Goal: Task Accomplishment & Management: Manage account settings

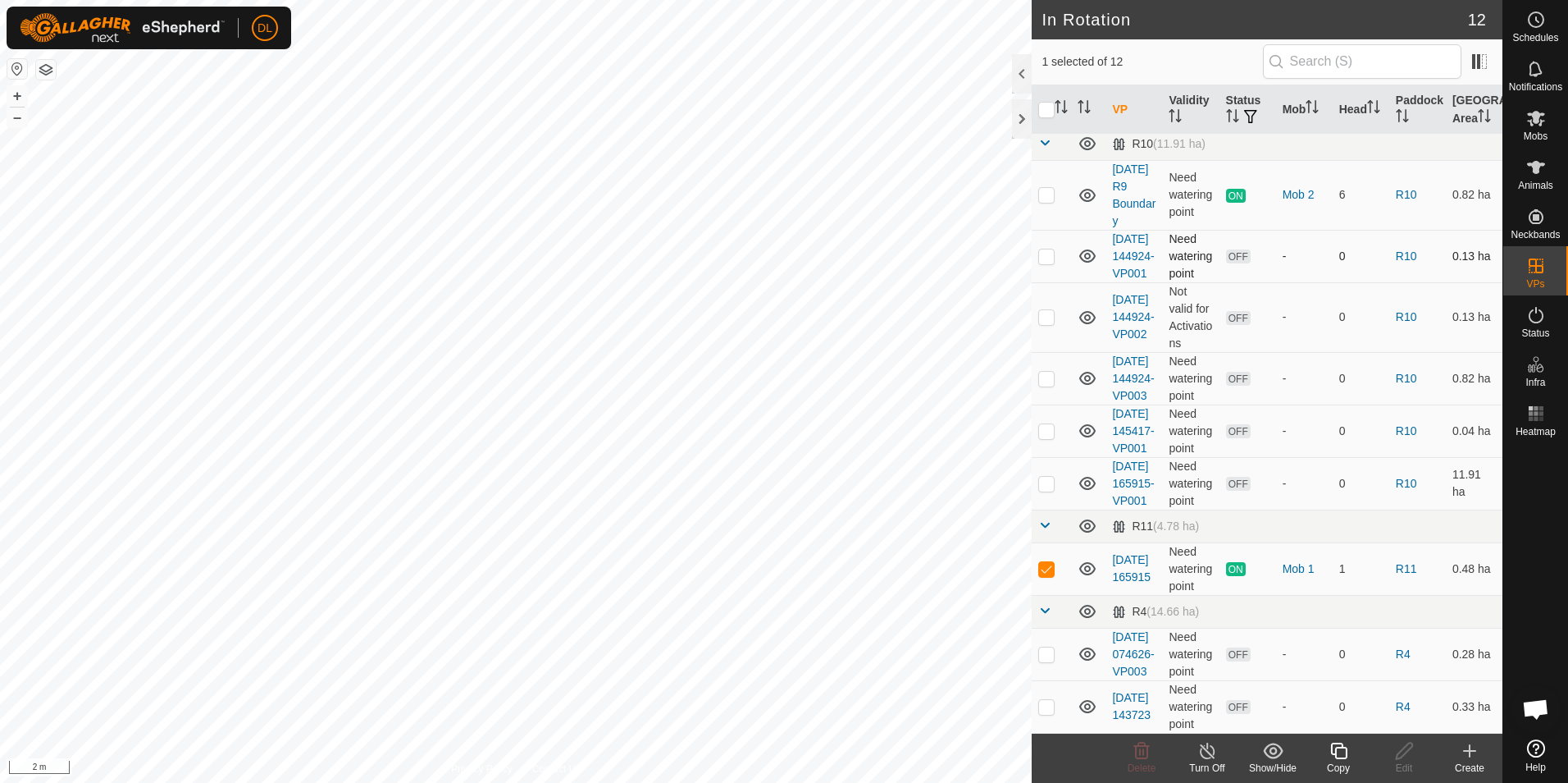
scroll to position [283, 0]
click at [1539, 130] on es-mob-svg-icon at bounding box center [1535, 118] width 30 height 26
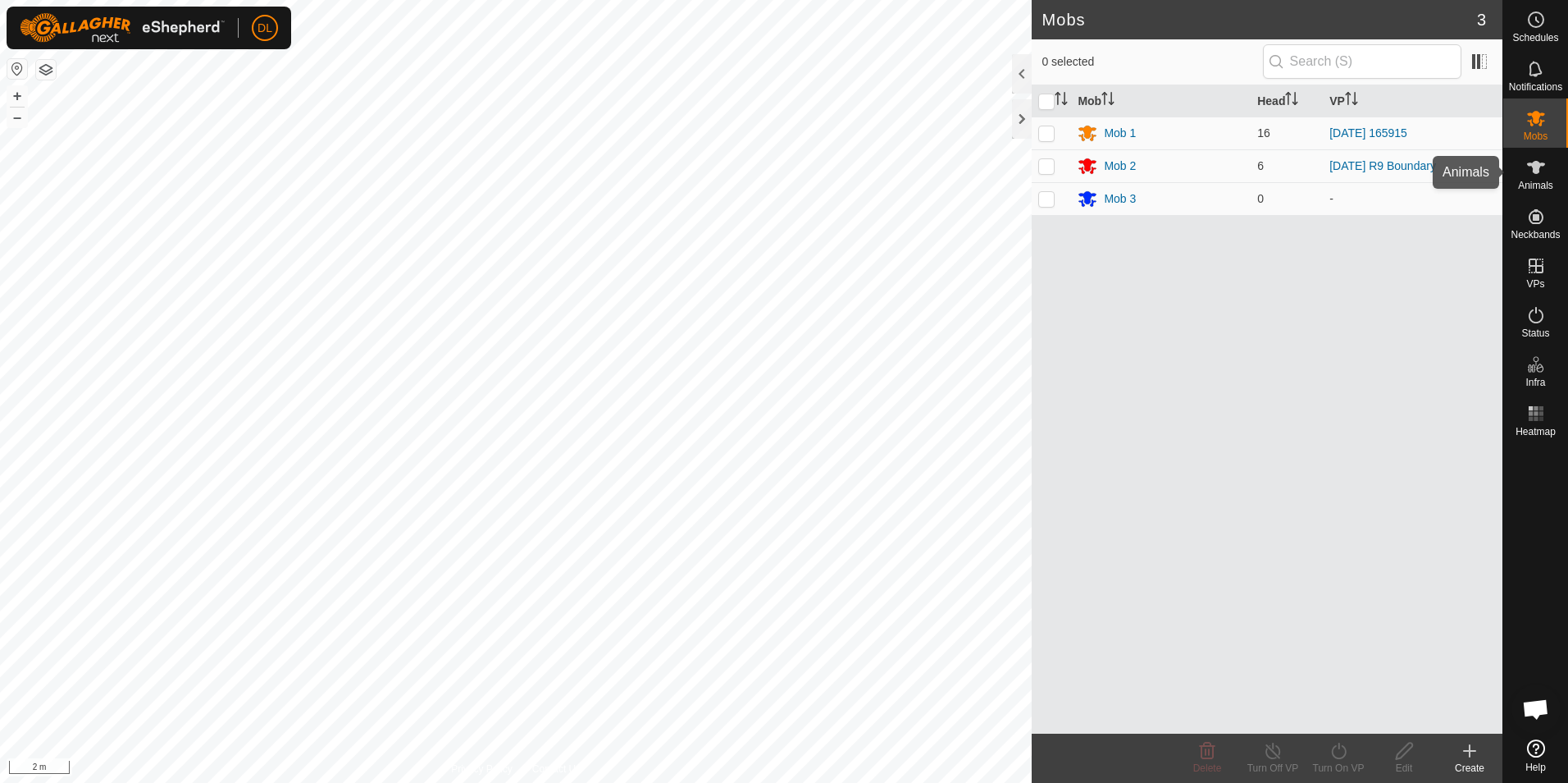
click at [1526, 178] on es-animals-svg-icon at bounding box center [1535, 167] width 30 height 26
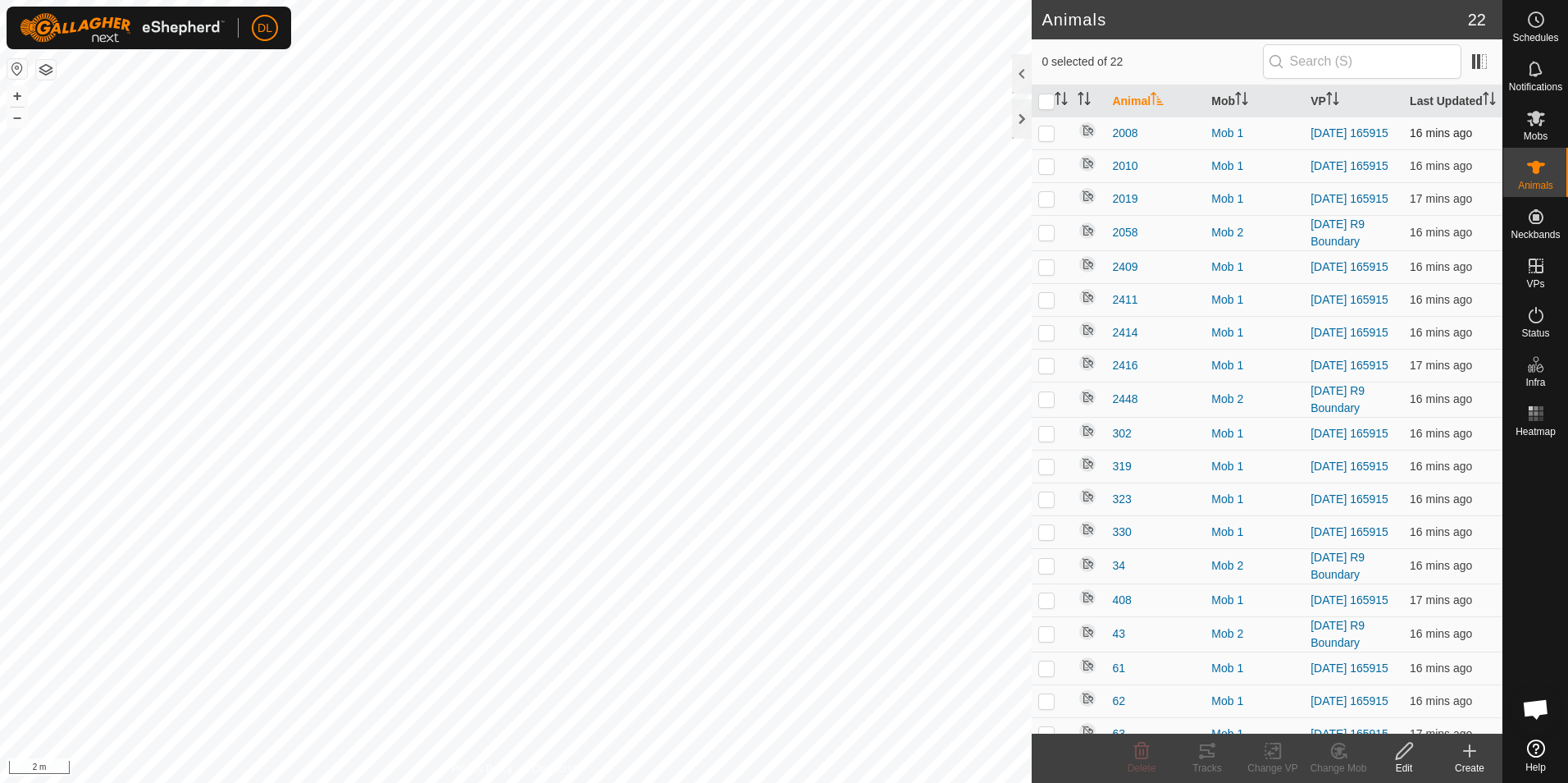
click at [1046, 140] on p-checkbox at bounding box center [1046, 132] width 16 height 13
checkbox input "true"
click at [1046, 172] on p-checkbox at bounding box center [1046, 166] width 16 height 13
checkbox input "true"
click at [1048, 205] on p-checkbox at bounding box center [1046, 198] width 16 height 13
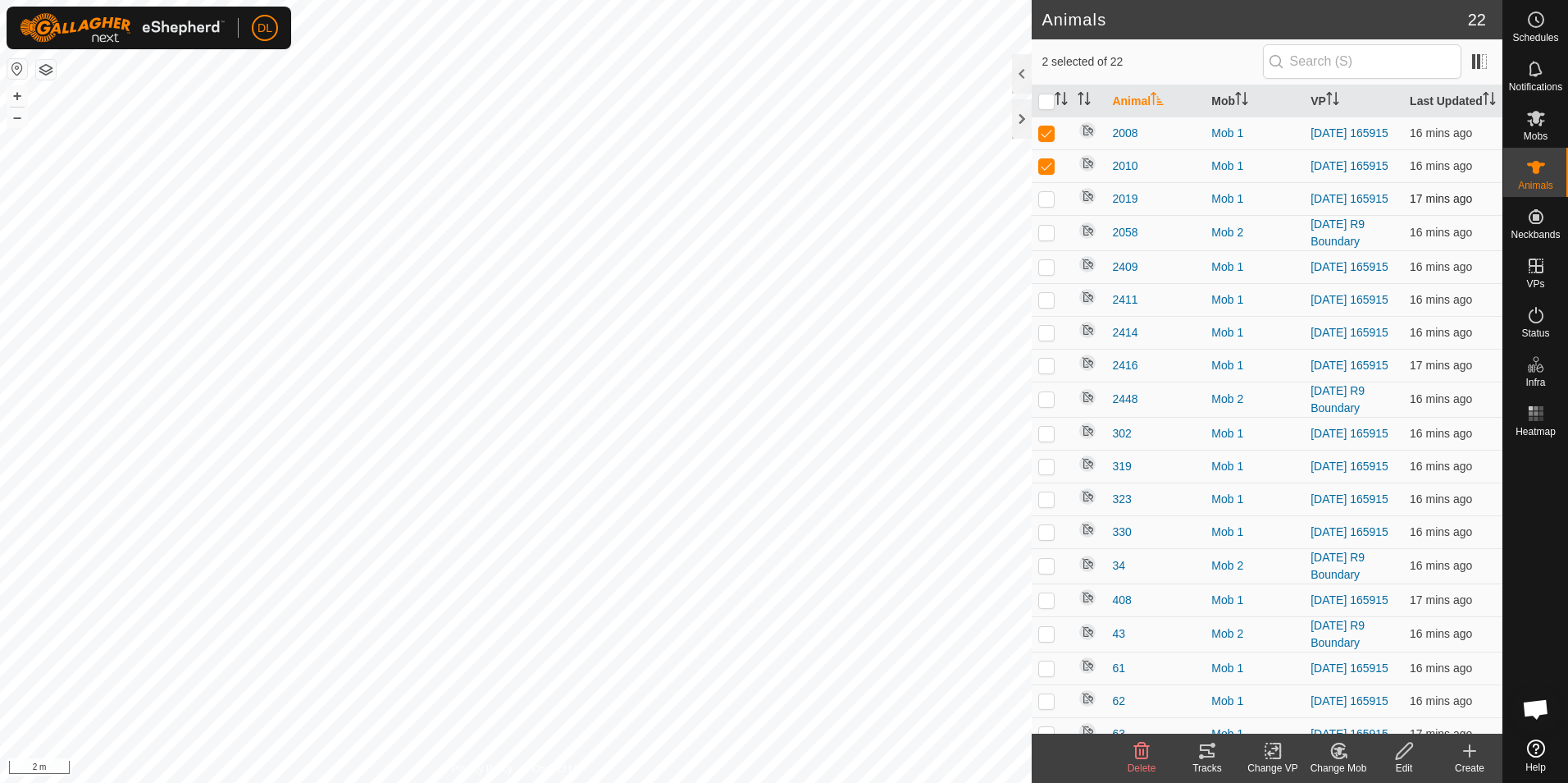
checkbox input "true"
click at [1043, 273] on p-checkbox at bounding box center [1046, 266] width 16 height 13
checkbox input "true"
click at [1046, 306] on p-checkbox at bounding box center [1046, 299] width 16 height 13
checkbox input "true"
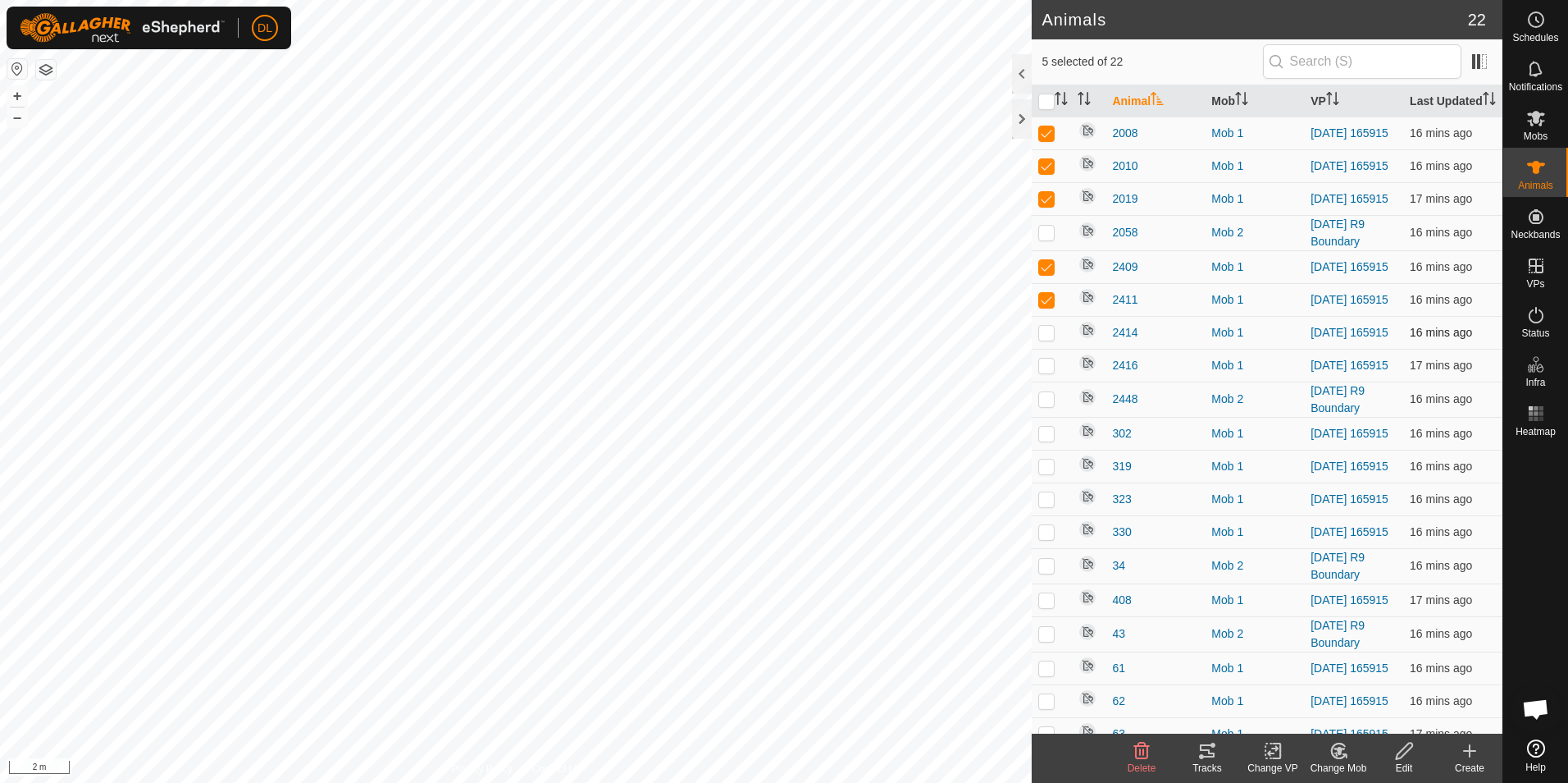
click at [1047, 339] on p-checkbox at bounding box center [1046, 332] width 16 height 13
checkbox input "true"
click at [1043, 372] on p-tablecheckbox at bounding box center [1046, 365] width 16 height 13
checkbox input "true"
click at [1049, 440] on p-checkbox at bounding box center [1046, 433] width 16 height 13
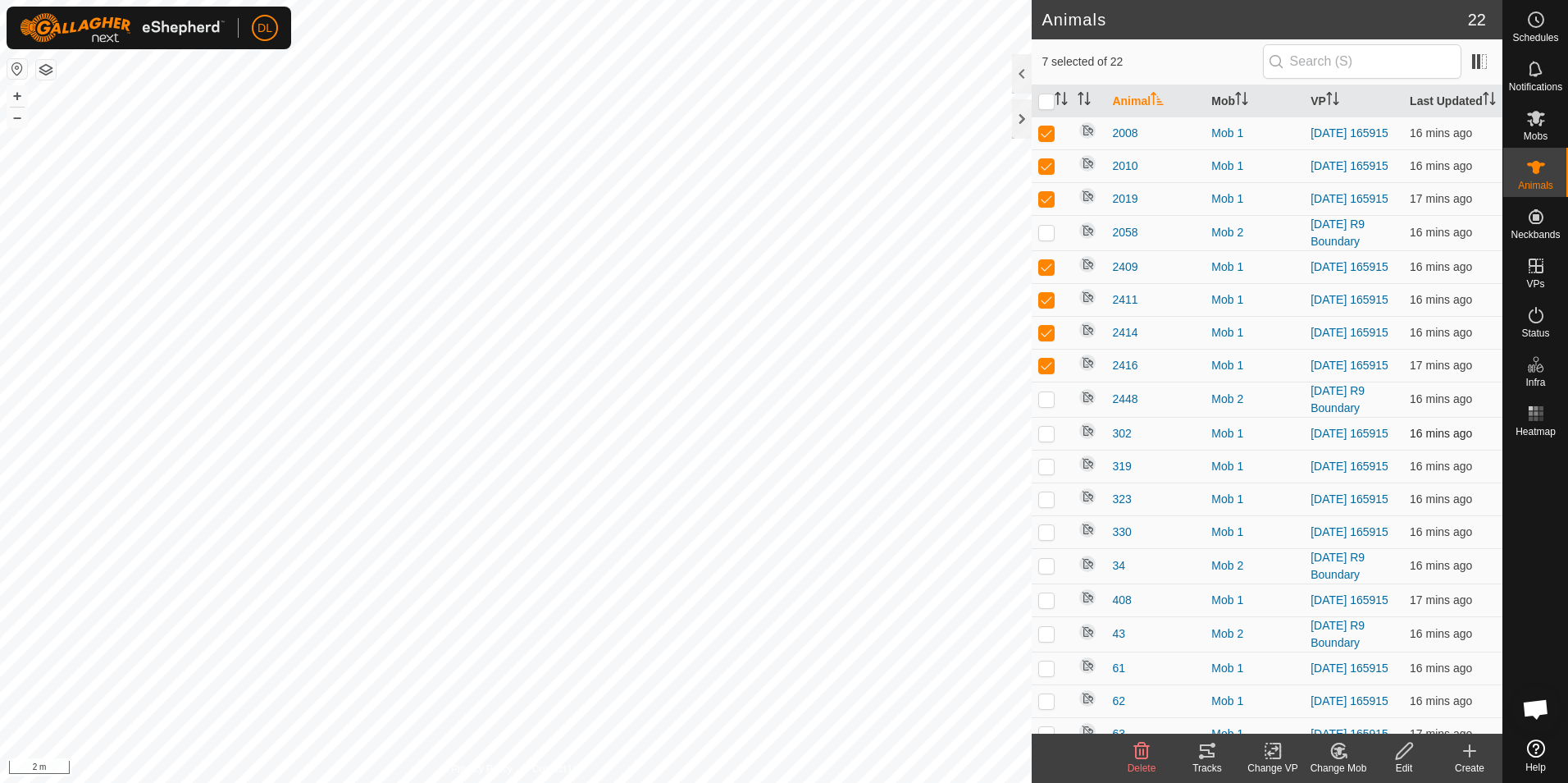
checkbox input "true"
click at [1044, 472] on p-checkbox at bounding box center [1046, 466] width 16 height 13
checkbox input "true"
click at [1046, 506] on p-checkbox at bounding box center [1046, 498] width 16 height 13
checkbox input "true"
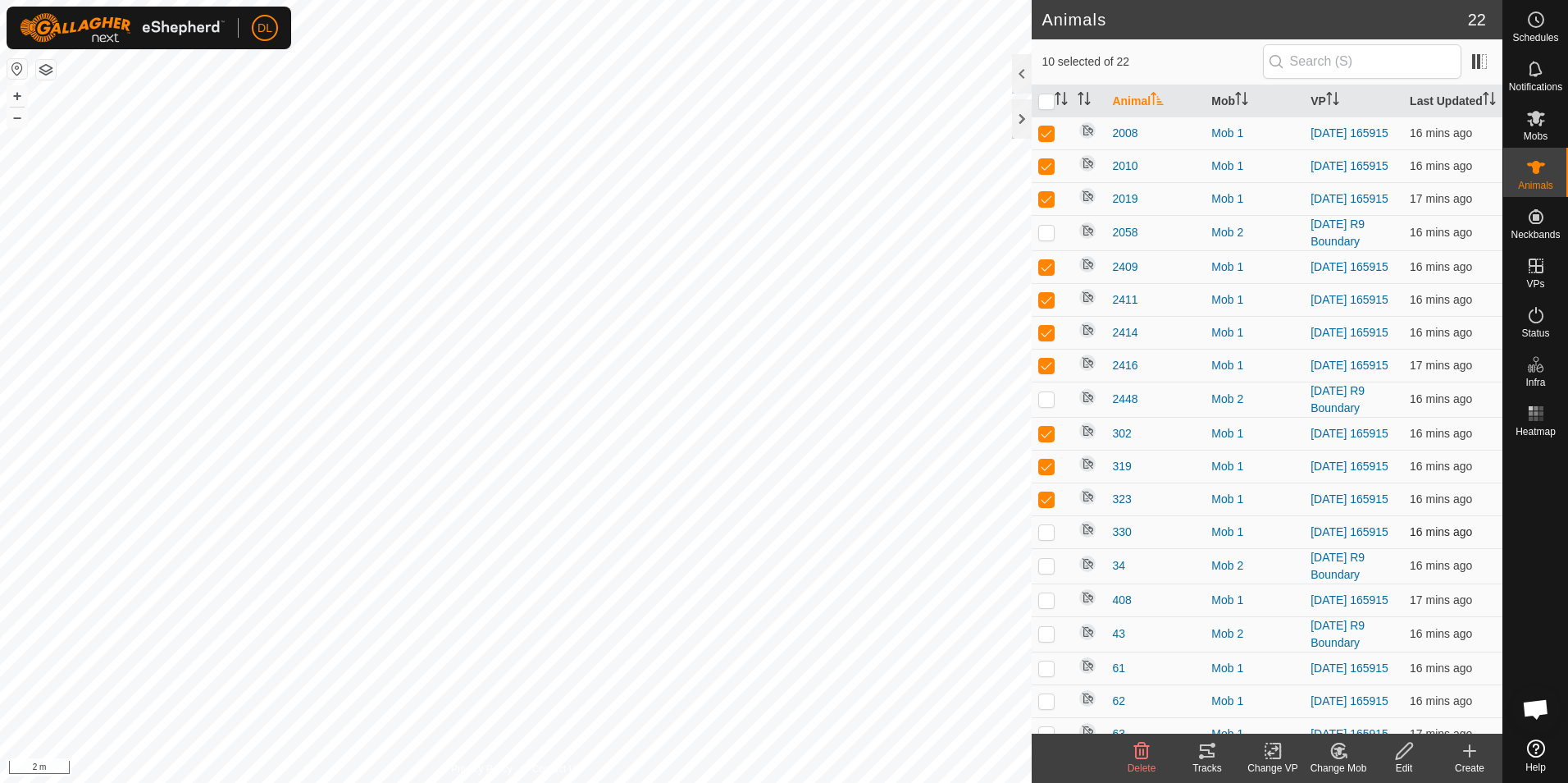
click at [1045, 538] on p-checkbox at bounding box center [1046, 531] width 16 height 13
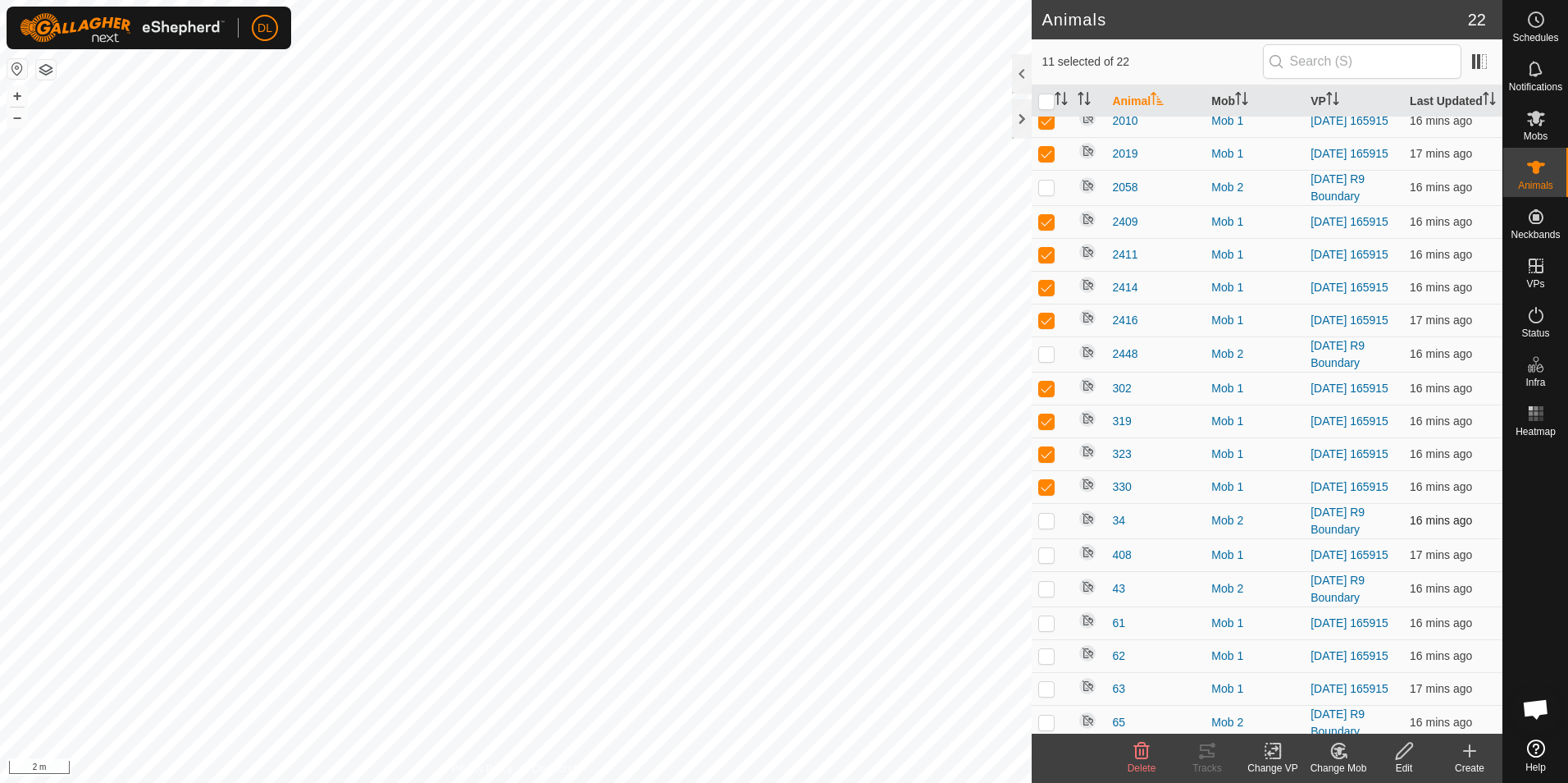
scroll to position [82, 0]
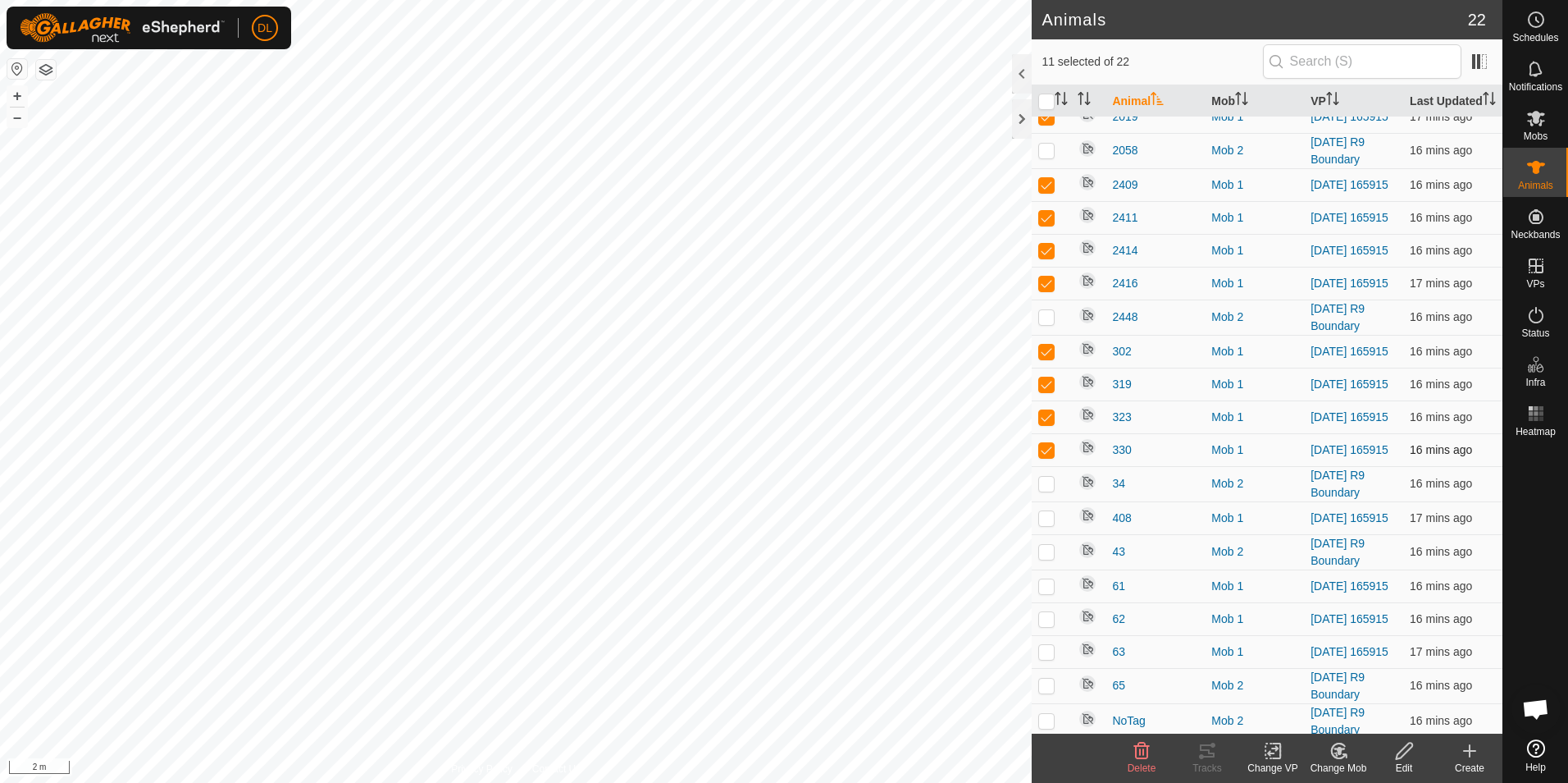
click at [1049, 456] on p-checkbox at bounding box center [1046, 450] width 16 height 13
click at [1043, 456] on p-checkbox at bounding box center [1046, 450] width 16 height 13
click at [1044, 456] on p-checkbox at bounding box center [1046, 450] width 16 height 13
click at [1050, 456] on p-checkbox at bounding box center [1046, 450] width 16 height 13
checkbox input "true"
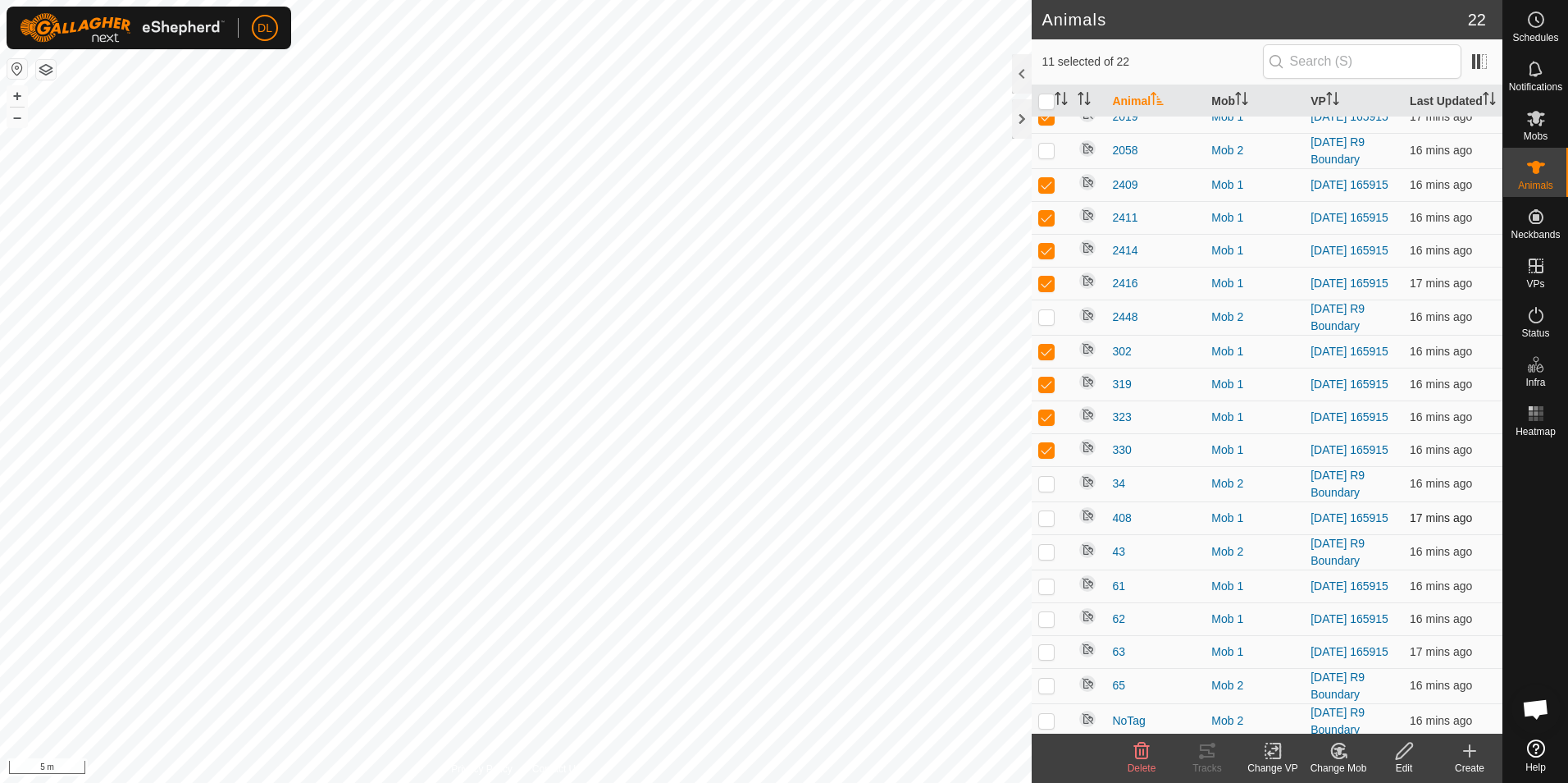
click at [1044, 524] on p-checkbox at bounding box center [1046, 517] width 16 height 13
checkbox input "true"
click at [1044, 593] on p-checkbox at bounding box center [1046, 585] width 16 height 13
click at [1045, 593] on p-checkbox at bounding box center [1046, 585] width 16 height 13
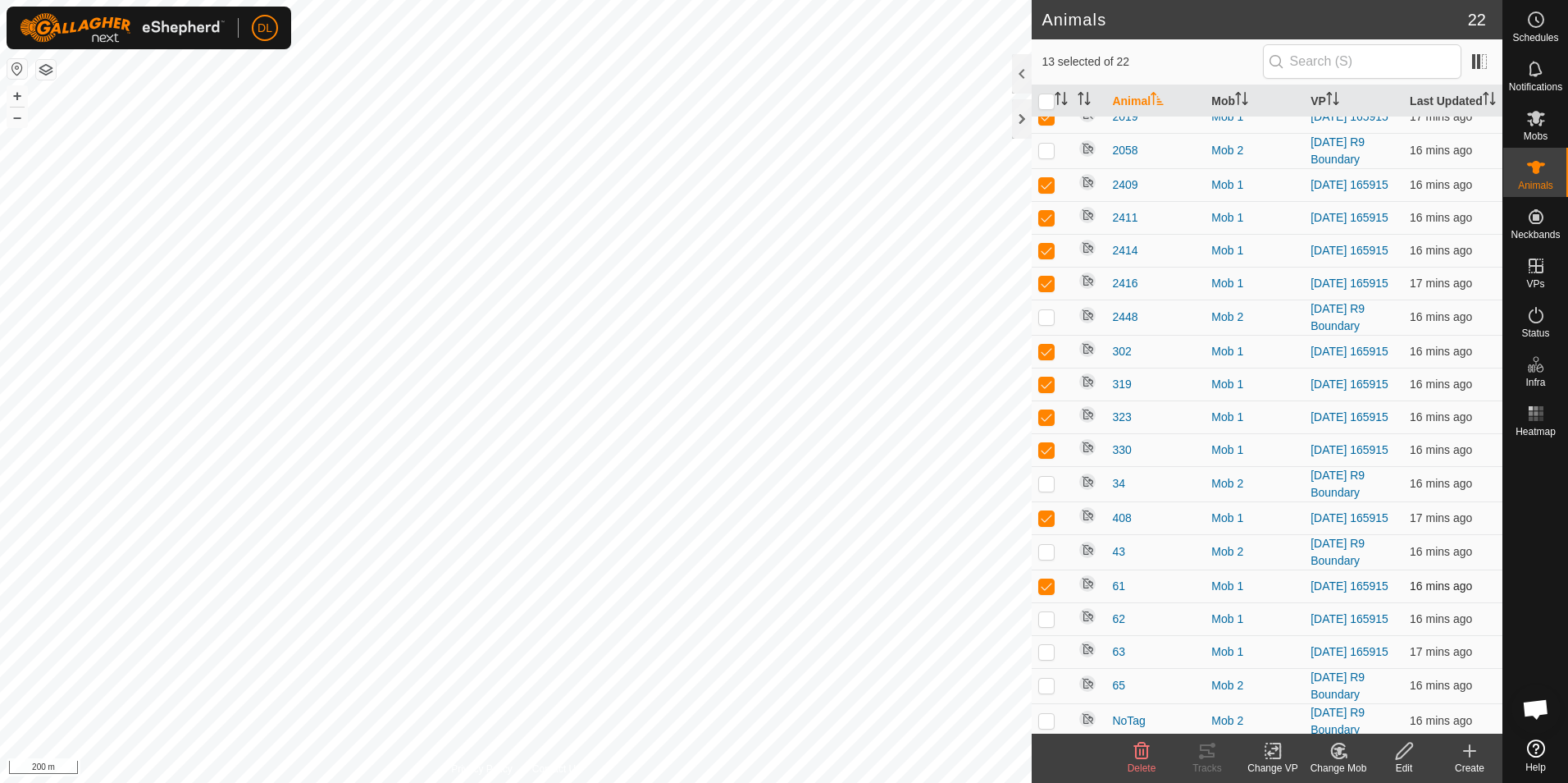
click at [1042, 593] on p-checkbox at bounding box center [1046, 585] width 16 height 13
click at [1043, 593] on p-checkbox at bounding box center [1046, 585] width 16 height 13
click at [1042, 593] on p-checkbox at bounding box center [1046, 585] width 16 height 13
checkbox input "false"
click at [1043, 625] on p-checkbox at bounding box center [1046, 618] width 16 height 13
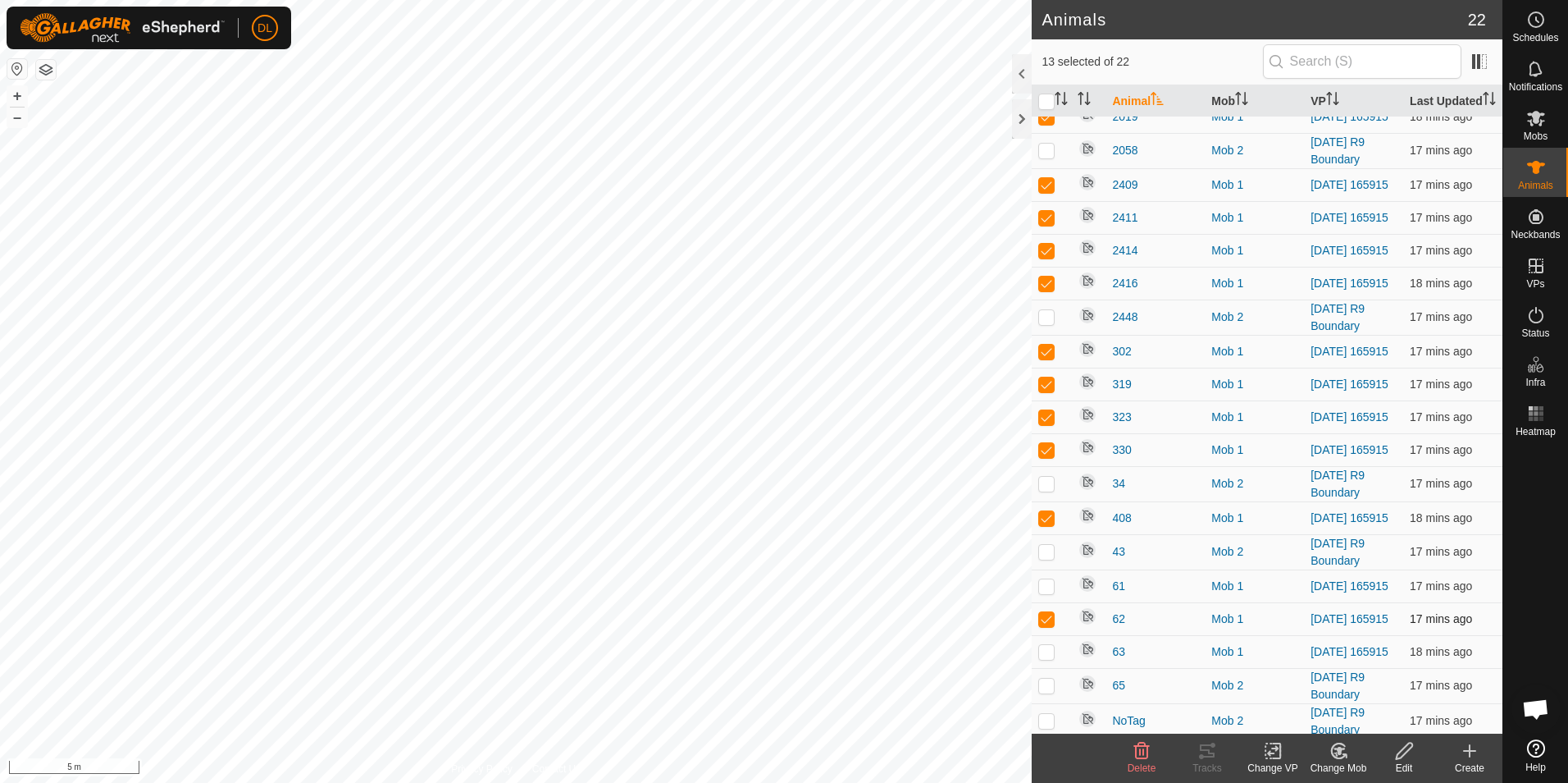
click at [1043, 625] on p-checkbox at bounding box center [1046, 618] width 16 height 13
click at [1044, 625] on p-checkbox at bounding box center [1046, 618] width 16 height 13
checkbox input "true"
click at [1043, 658] on p-checkbox at bounding box center [1046, 651] width 16 height 13
checkbox input "true"
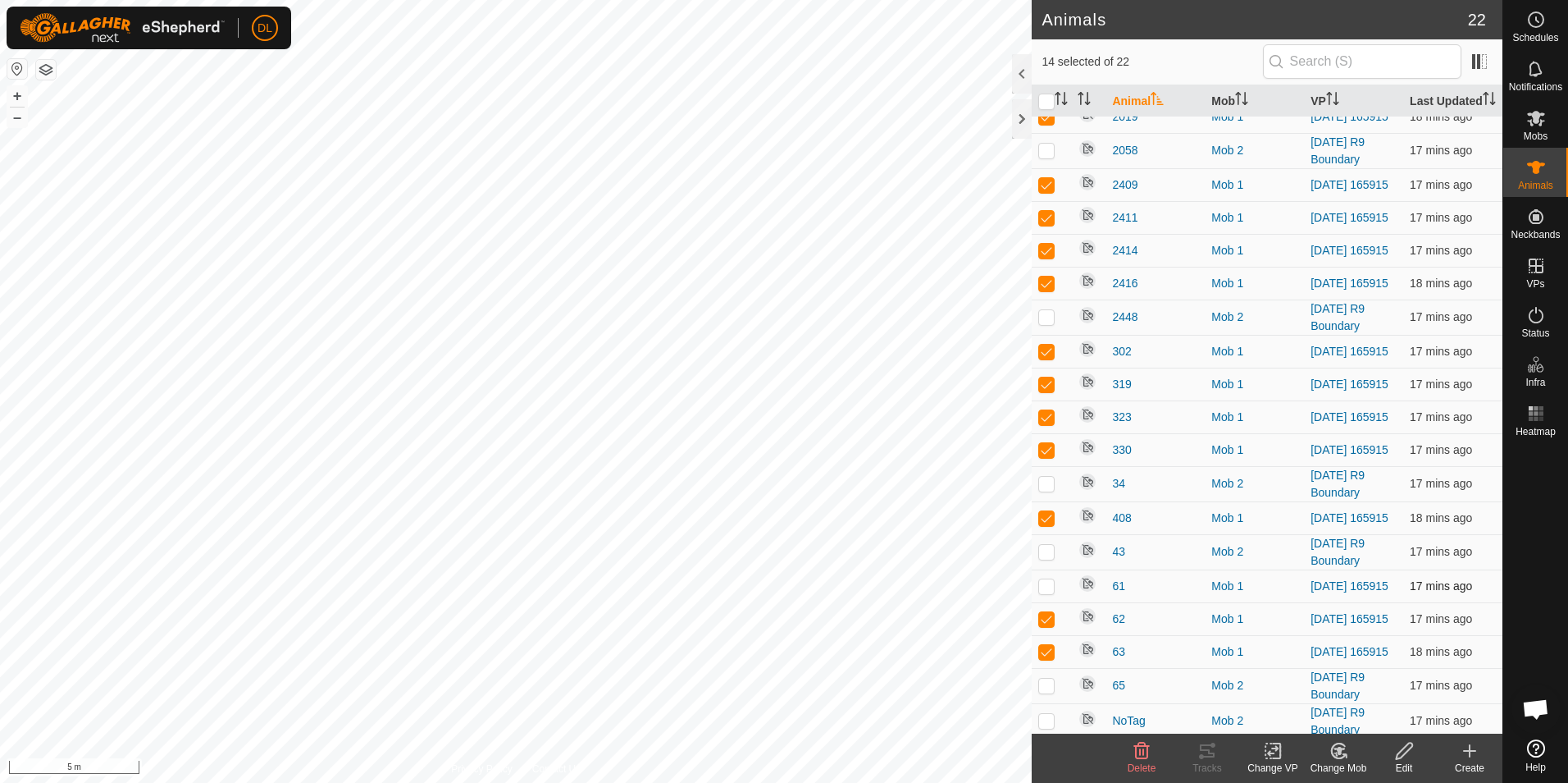
click at [1040, 593] on p-checkbox at bounding box center [1046, 585] width 16 height 13
checkbox input "true"
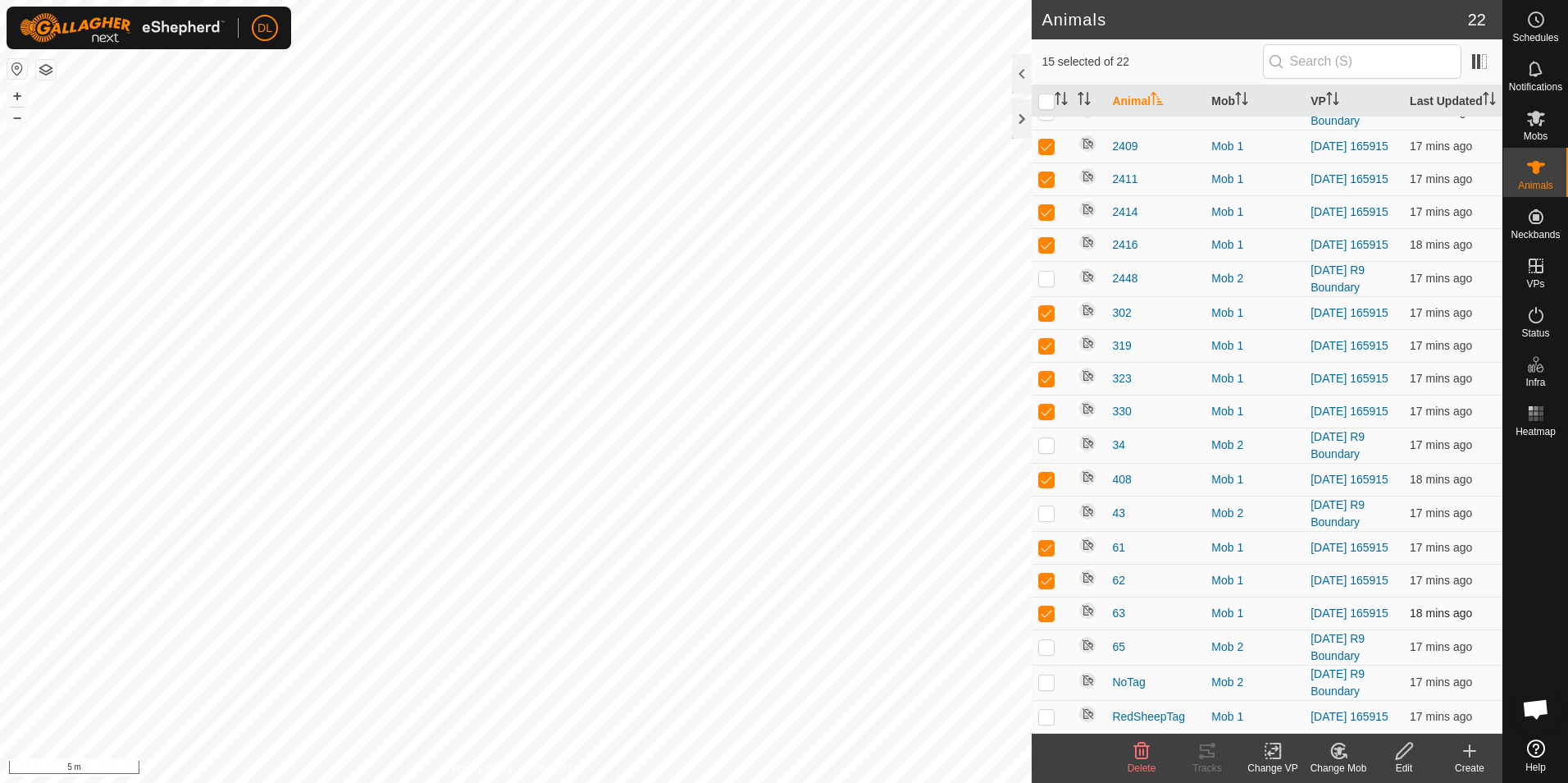
scroll to position [178, 0]
click at [1046, 720] on p-checkbox at bounding box center [1046, 716] width 16 height 13
checkbox input "true"
drag, startPoint x: 1049, startPoint y: 615, endPoint x: 1041, endPoint y: 593, distance: 23.4
click at [1049, 610] on p-checkbox at bounding box center [1046, 613] width 16 height 13
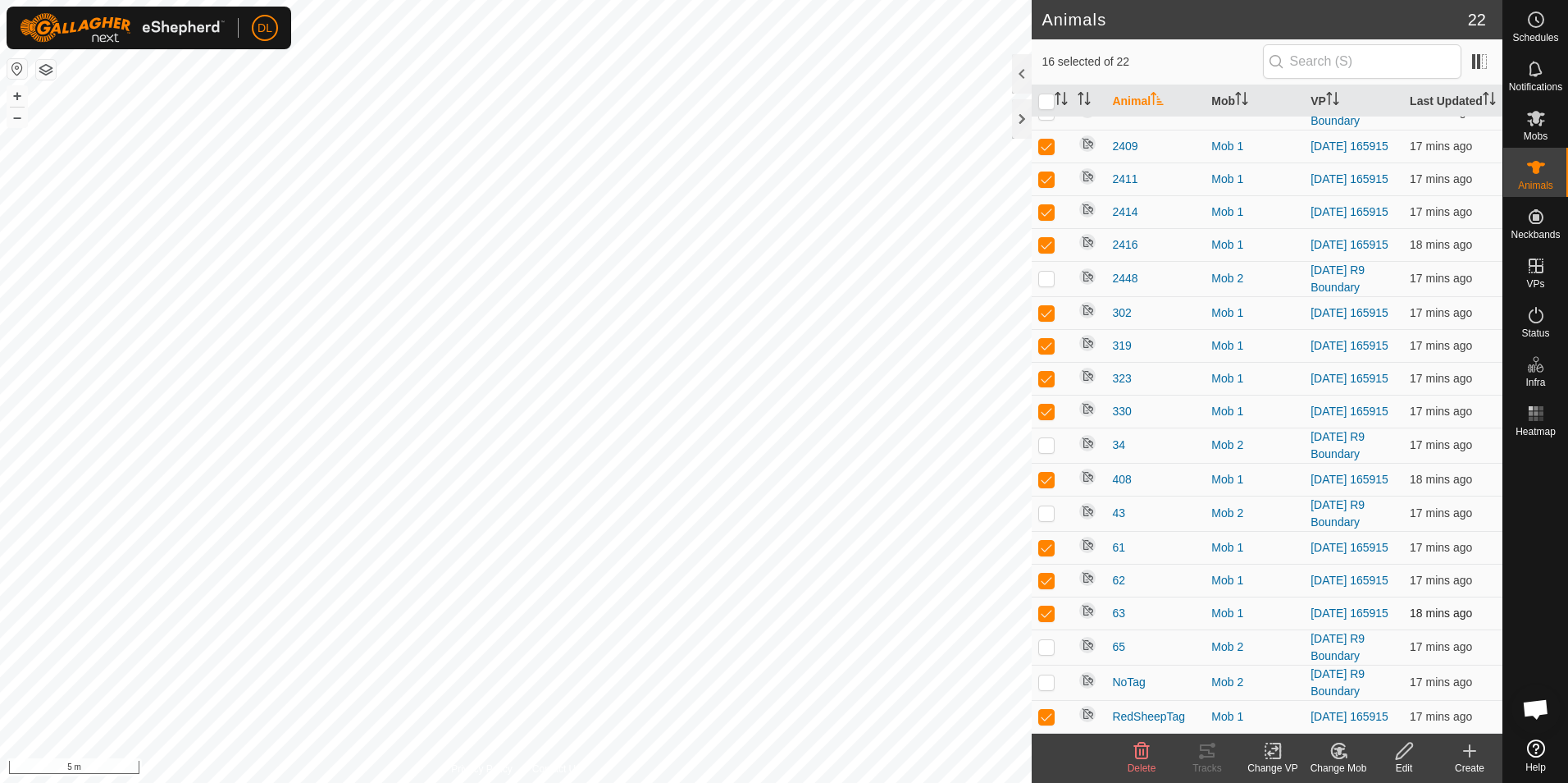
checkbox input "false"
click at [1046, 565] on td at bounding box center [1051, 580] width 39 height 33
checkbox input "false"
click at [1043, 541] on p-checkbox at bounding box center [1046, 547] width 16 height 13
checkbox input "false"
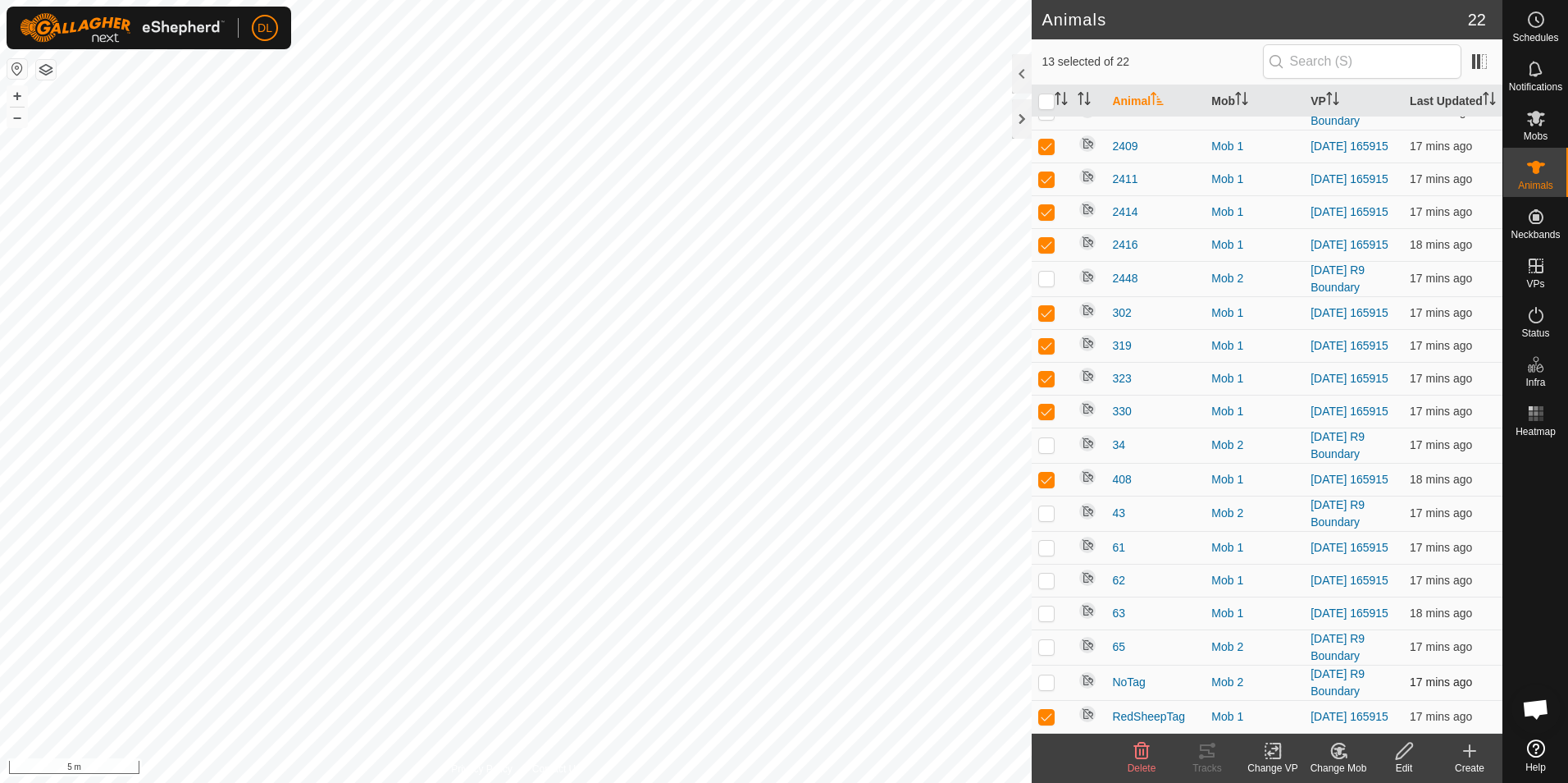
drag, startPoint x: 1043, startPoint y: 714, endPoint x: 1040, endPoint y: 695, distance: 19.2
click at [1041, 706] on td at bounding box center [1051, 716] width 39 height 33
checkbox input "false"
click at [1043, 472] on p-checkbox at bounding box center [1046, 478] width 16 height 13
checkbox input "false"
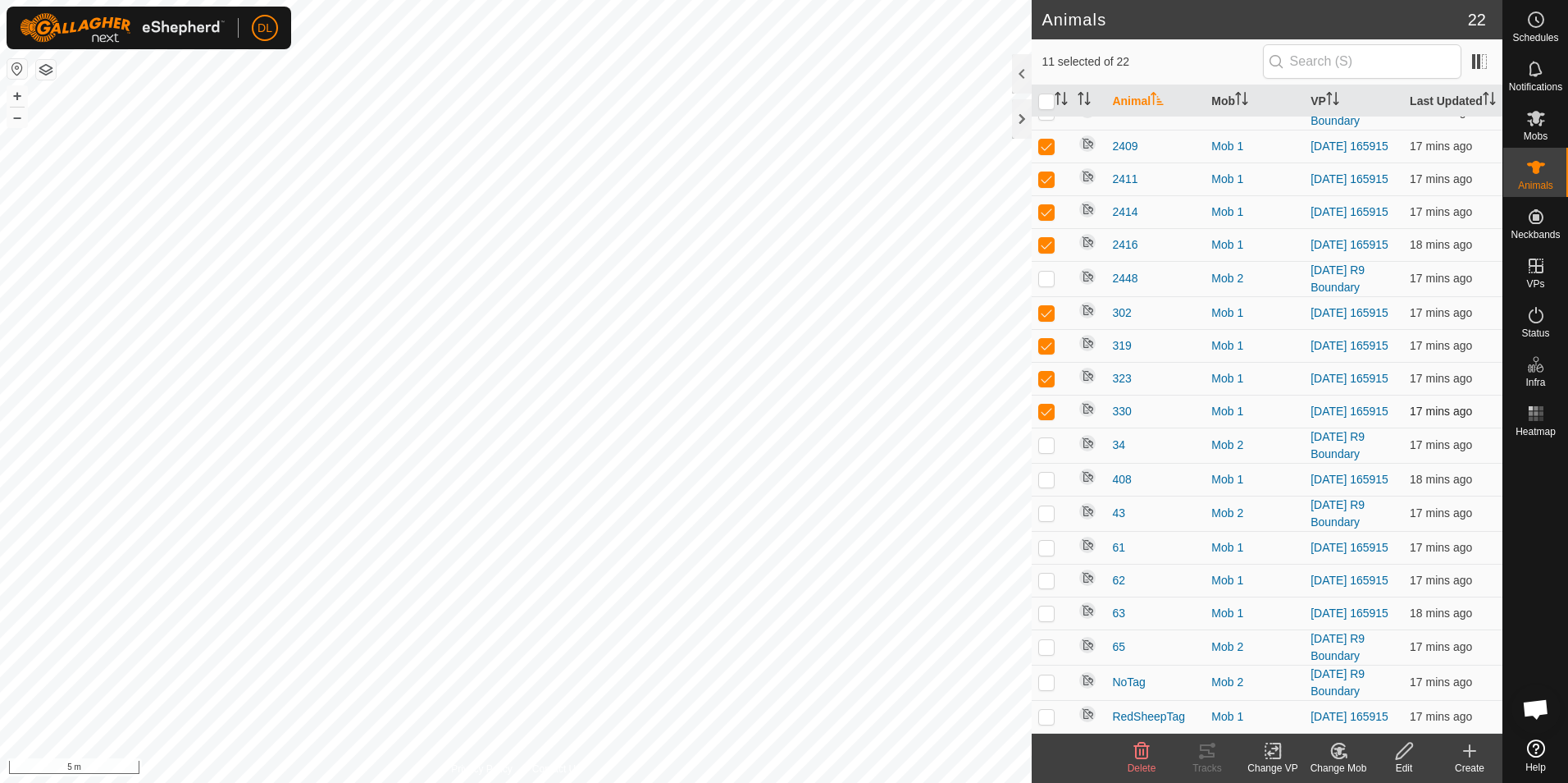
click at [1043, 404] on p-checkbox at bounding box center [1046, 411] width 16 height 13
checkbox input "false"
click at [1042, 362] on td at bounding box center [1051, 378] width 39 height 33
checkbox input "false"
click at [1043, 339] on p-checkbox at bounding box center [1046, 345] width 16 height 13
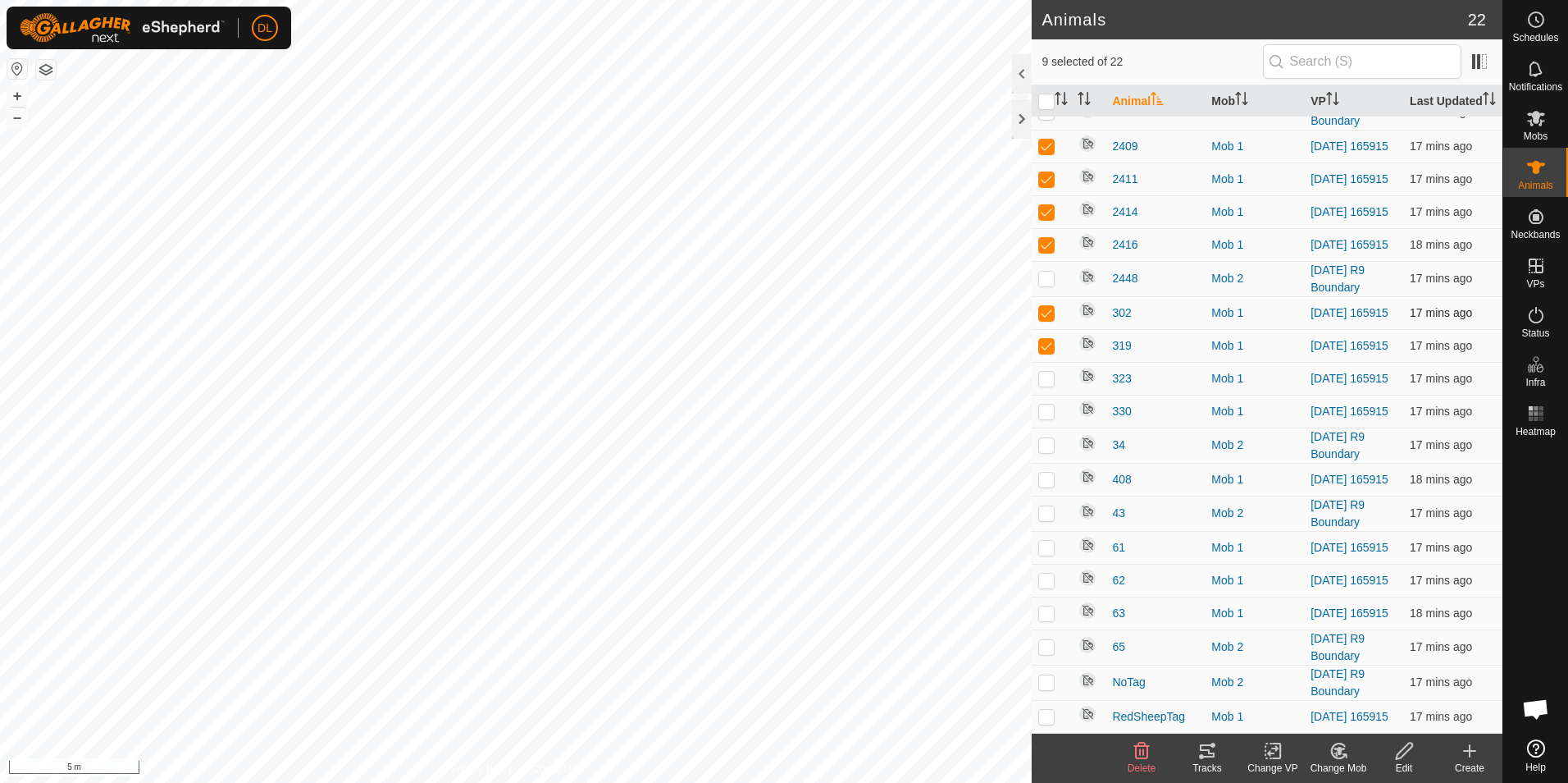
checkbox input "false"
click at [1045, 306] on p-checkbox at bounding box center [1046, 313] width 16 height 13
checkbox input "false"
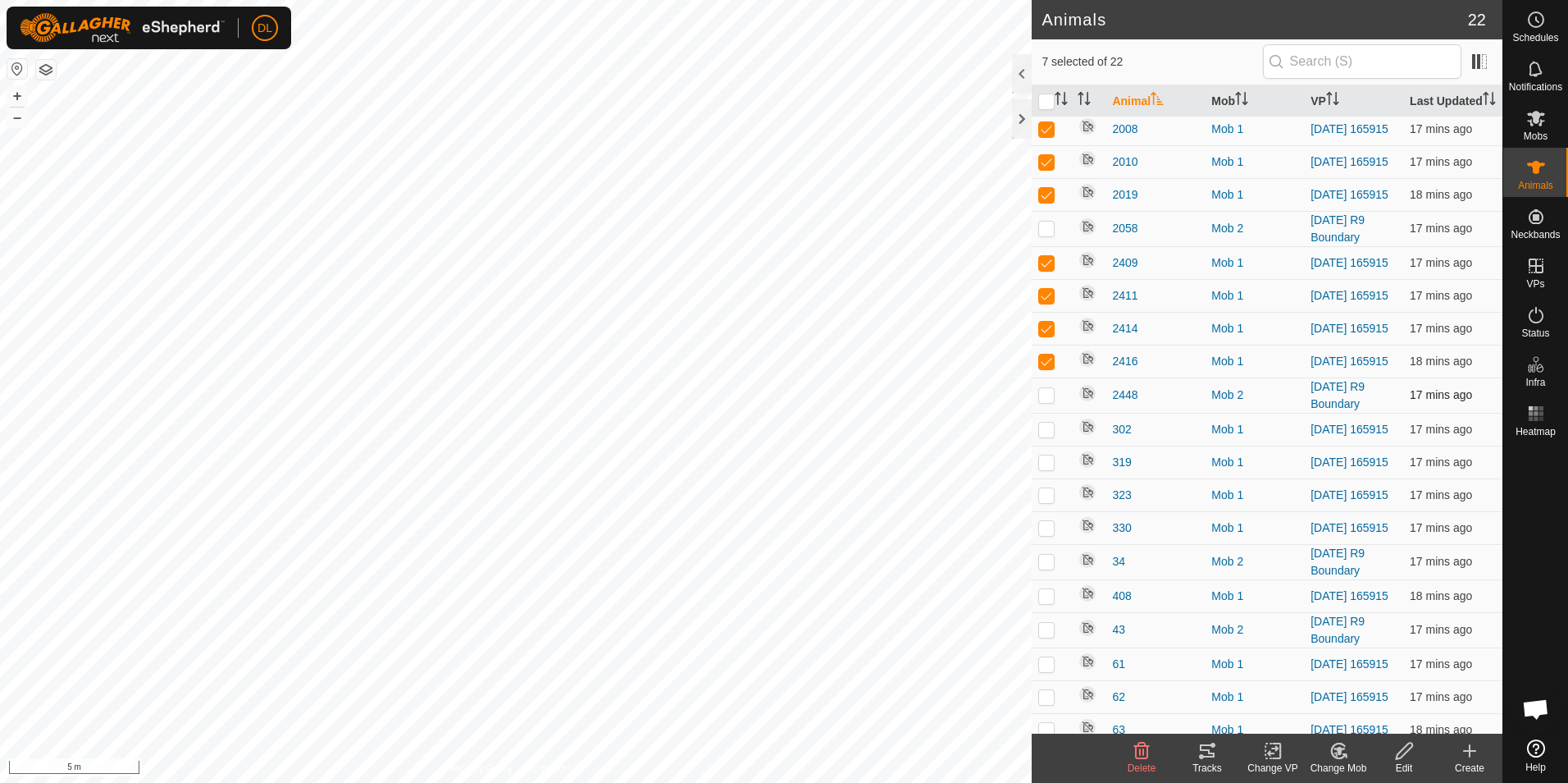
scroll to position [0, 0]
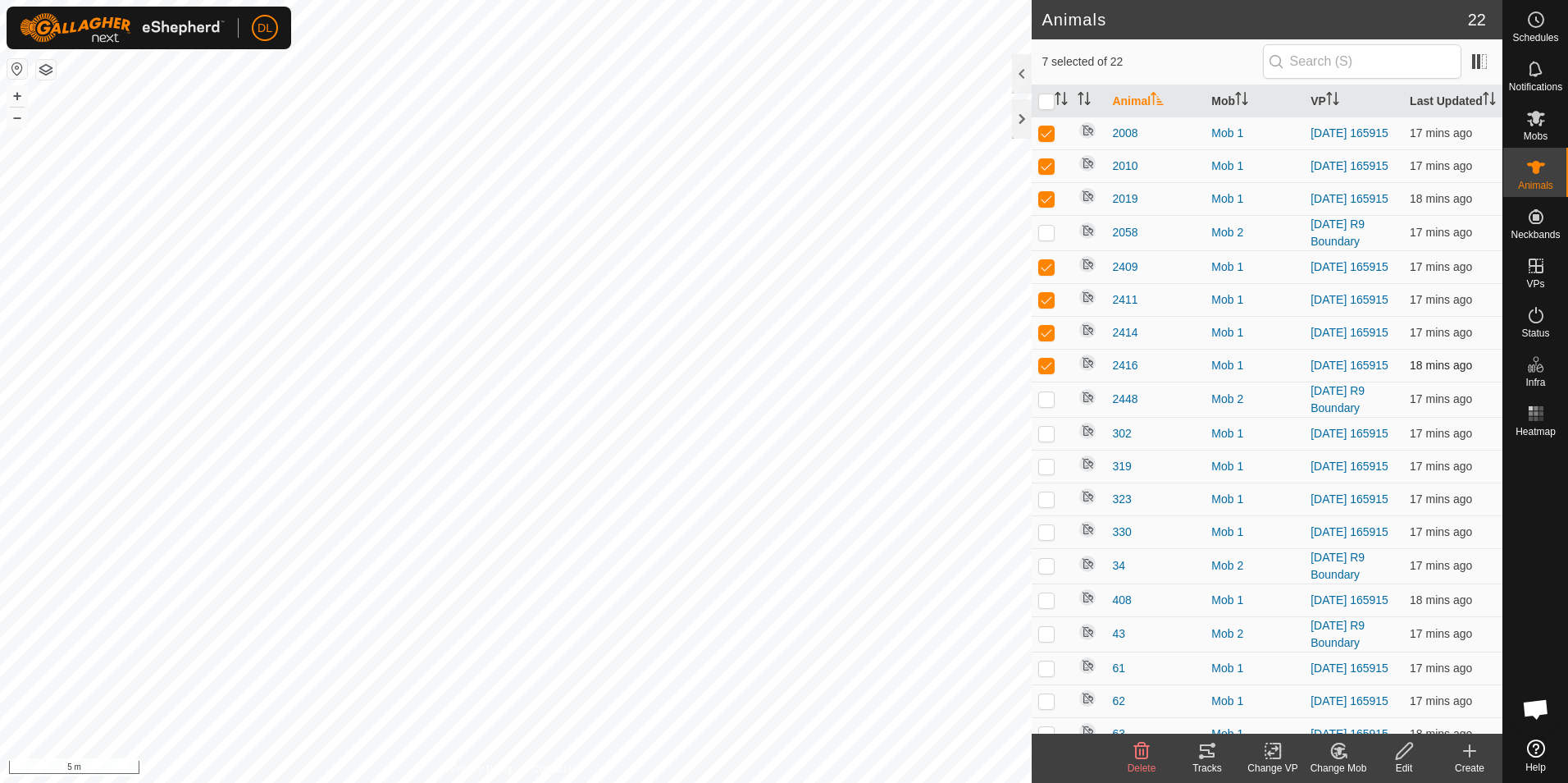
click at [1049, 372] on p-checkbox at bounding box center [1046, 365] width 16 height 13
checkbox input "false"
click at [1047, 339] on p-checkbox at bounding box center [1046, 332] width 16 height 13
checkbox input "false"
click at [1037, 316] on td at bounding box center [1051, 299] width 39 height 33
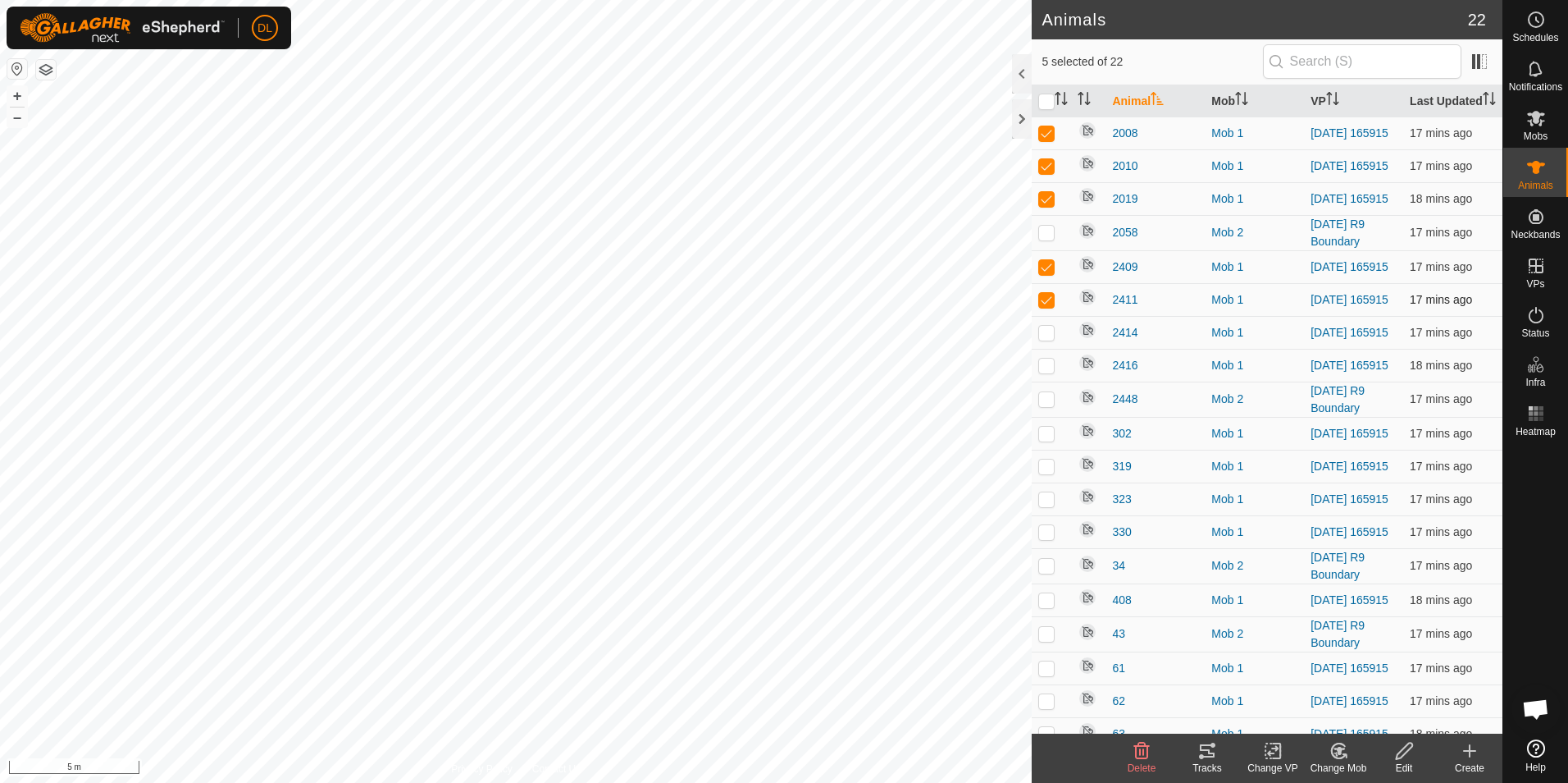
checkbox input "false"
click at [1043, 273] on p-checkbox at bounding box center [1046, 266] width 16 height 13
checkbox input "false"
click at [1040, 215] on td at bounding box center [1051, 198] width 39 height 33
checkbox input "false"
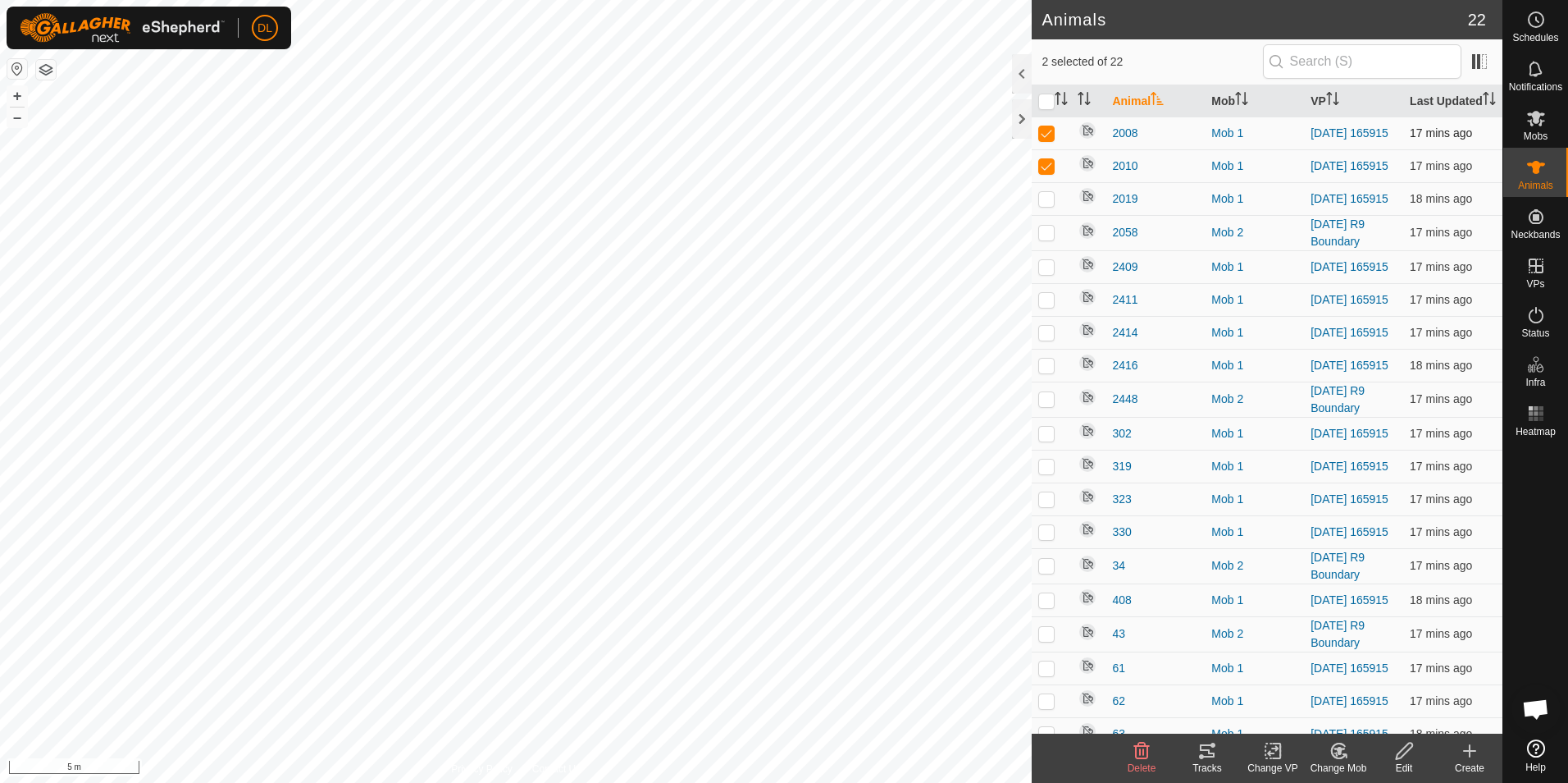
drag, startPoint x: 1047, startPoint y: 182, endPoint x: 1033, endPoint y: 161, distance: 25.2
click at [1044, 172] on p-checkbox at bounding box center [1046, 166] width 16 height 13
checkbox input "false"
click at [1043, 140] on p-checkbox at bounding box center [1046, 132] width 16 height 13
checkbox input "false"
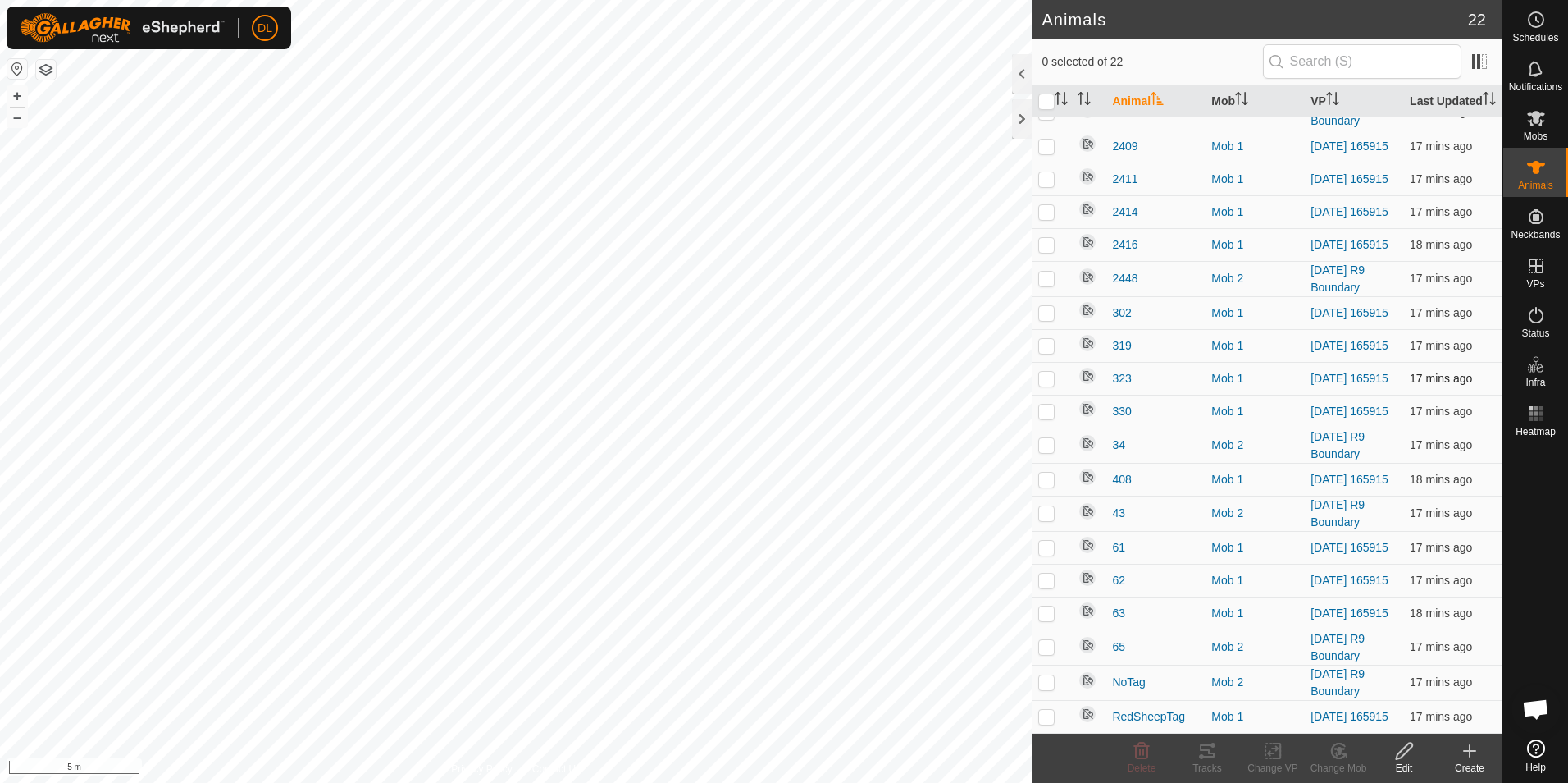
scroll to position [178, 0]
click at [1051, 541] on p-checkbox at bounding box center [1046, 547] width 16 height 13
click at [1049, 541] on p-checkbox at bounding box center [1046, 547] width 16 height 13
checkbox input "false"
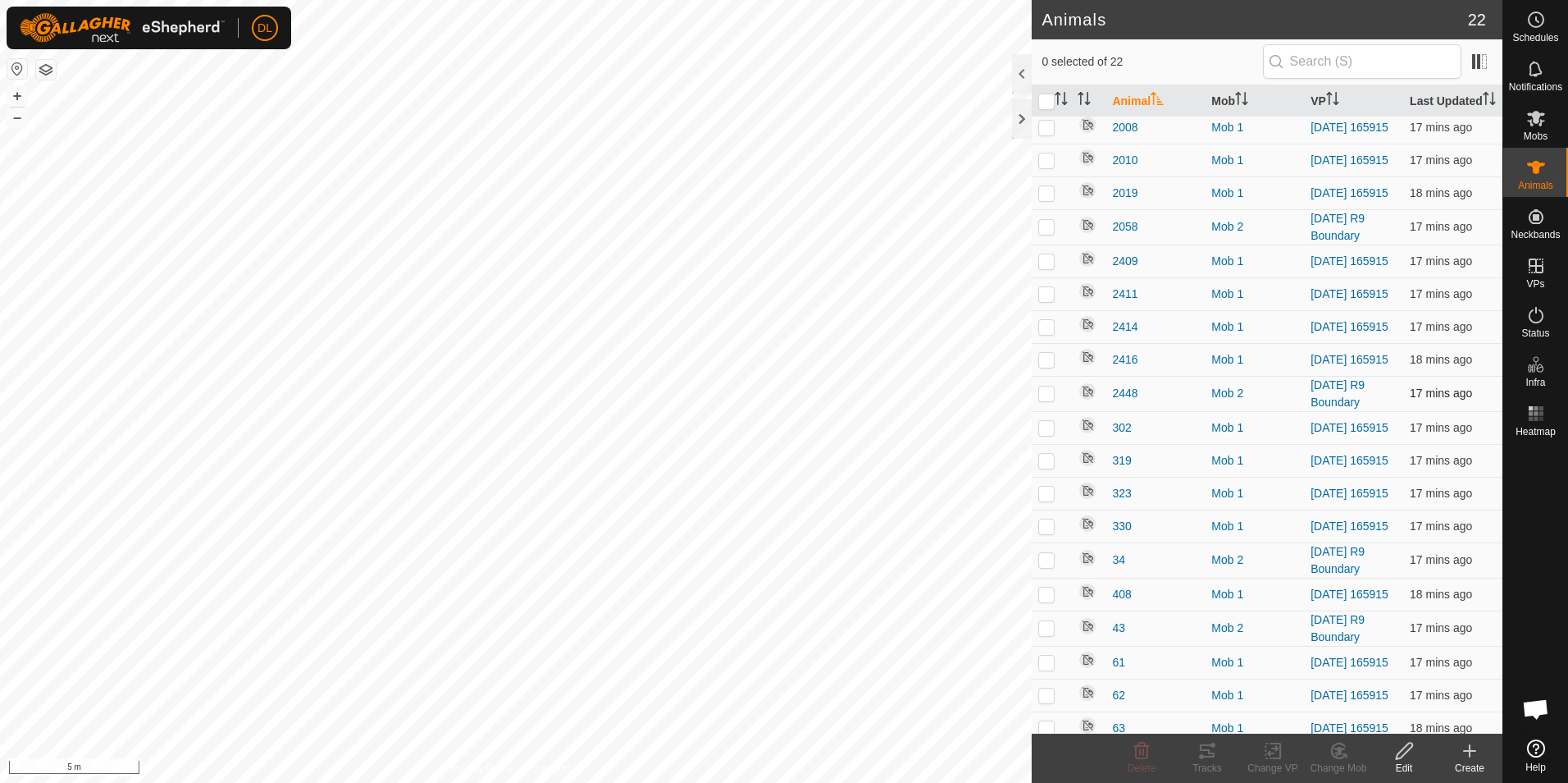
scroll to position [0, 0]
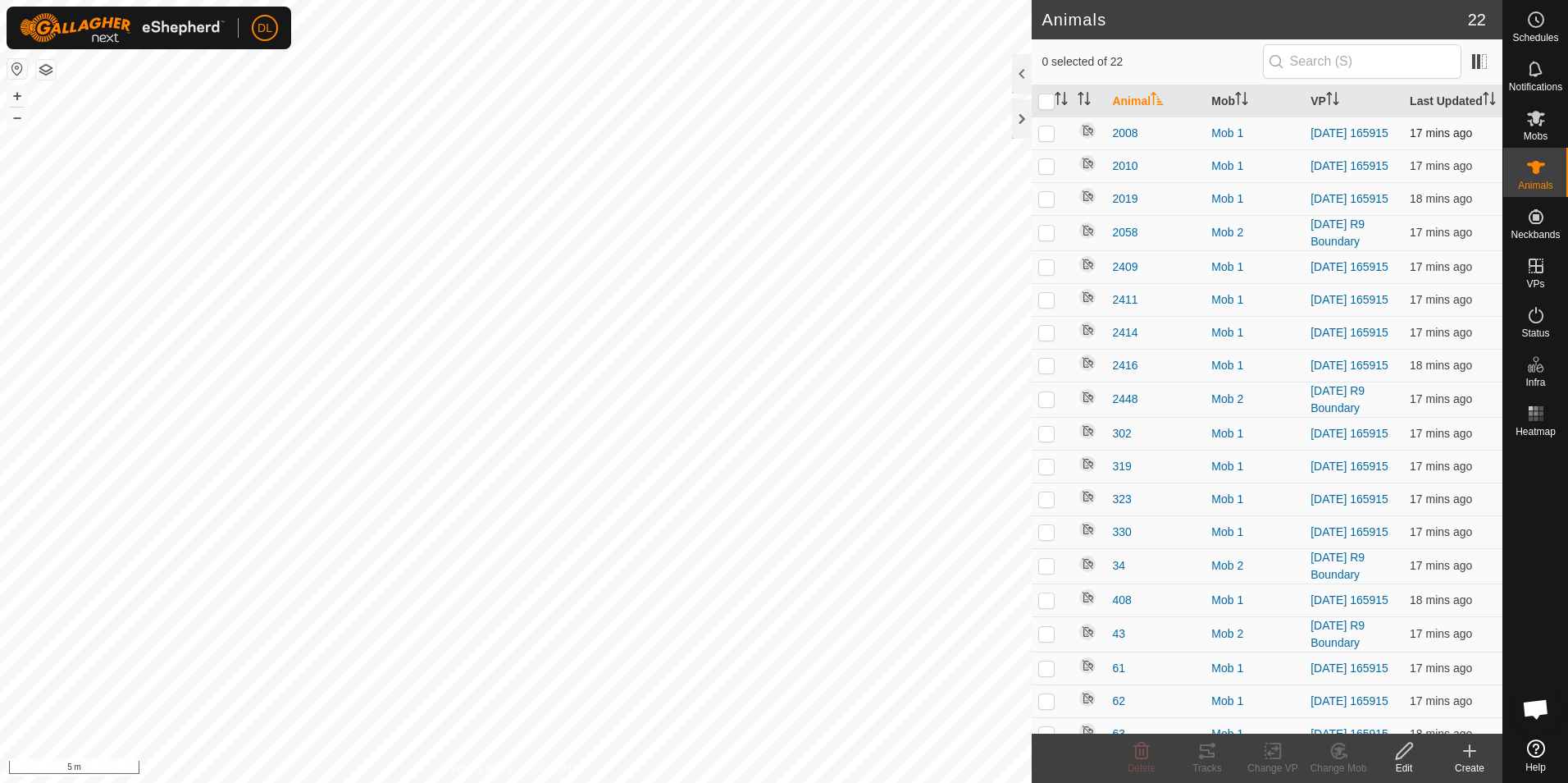
click at [1044, 140] on p-checkbox at bounding box center [1046, 132] width 16 height 13
checkbox input "true"
drag, startPoint x: 1056, startPoint y: 186, endPoint x: 1048, endPoint y: 195, distance: 12.0
click at [1055, 182] on td at bounding box center [1051, 166] width 39 height 33
checkbox input "true"
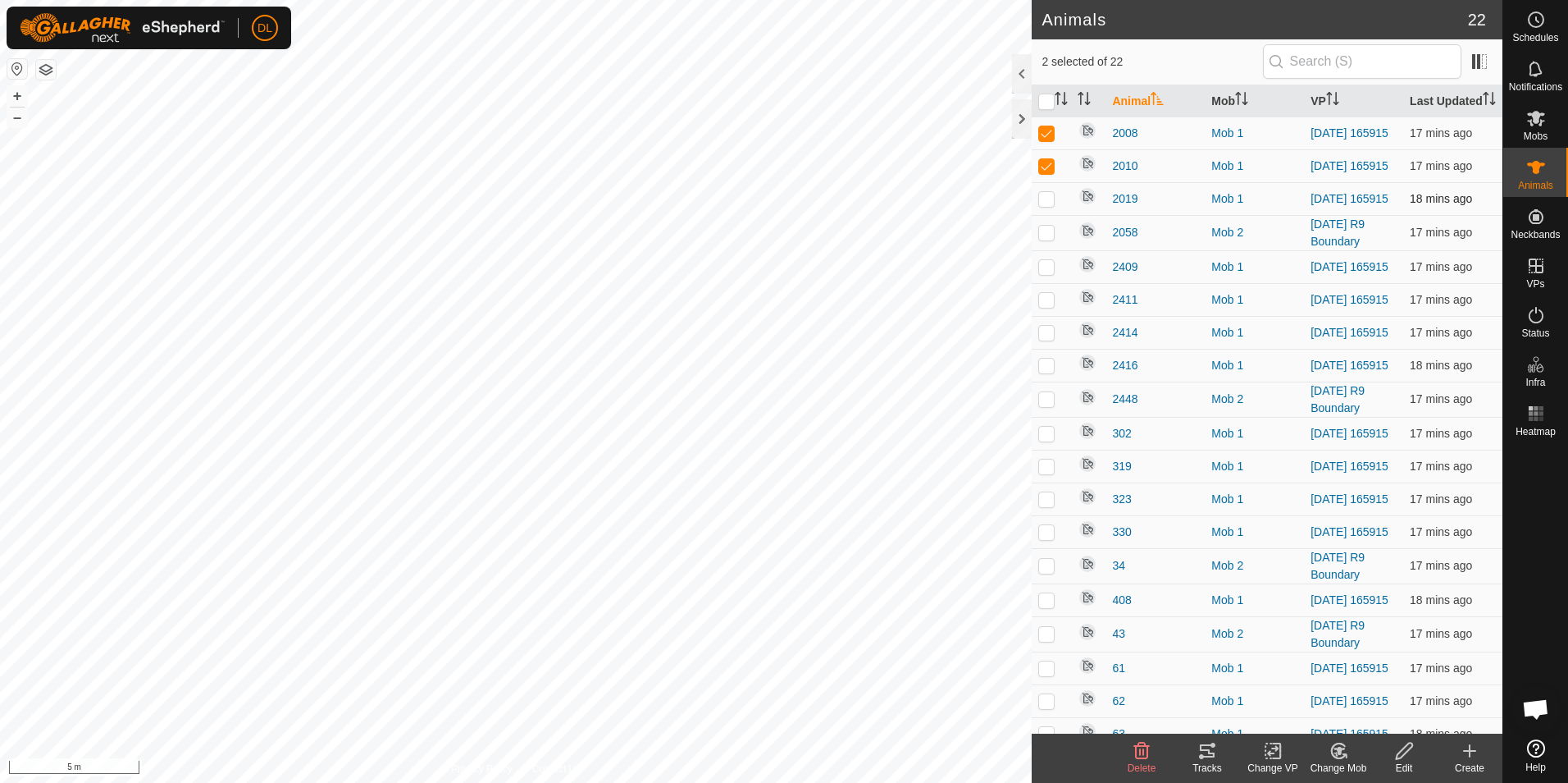
click at [1044, 205] on p-checkbox at bounding box center [1046, 198] width 16 height 13
checkbox input "true"
click at [1046, 273] on p-checkbox at bounding box center [1046, 266] width 16 height 13
checkbox input "true"
click at [1047, 306] on p-checkbox at bounding box center [1046, 299] width 16 height 13
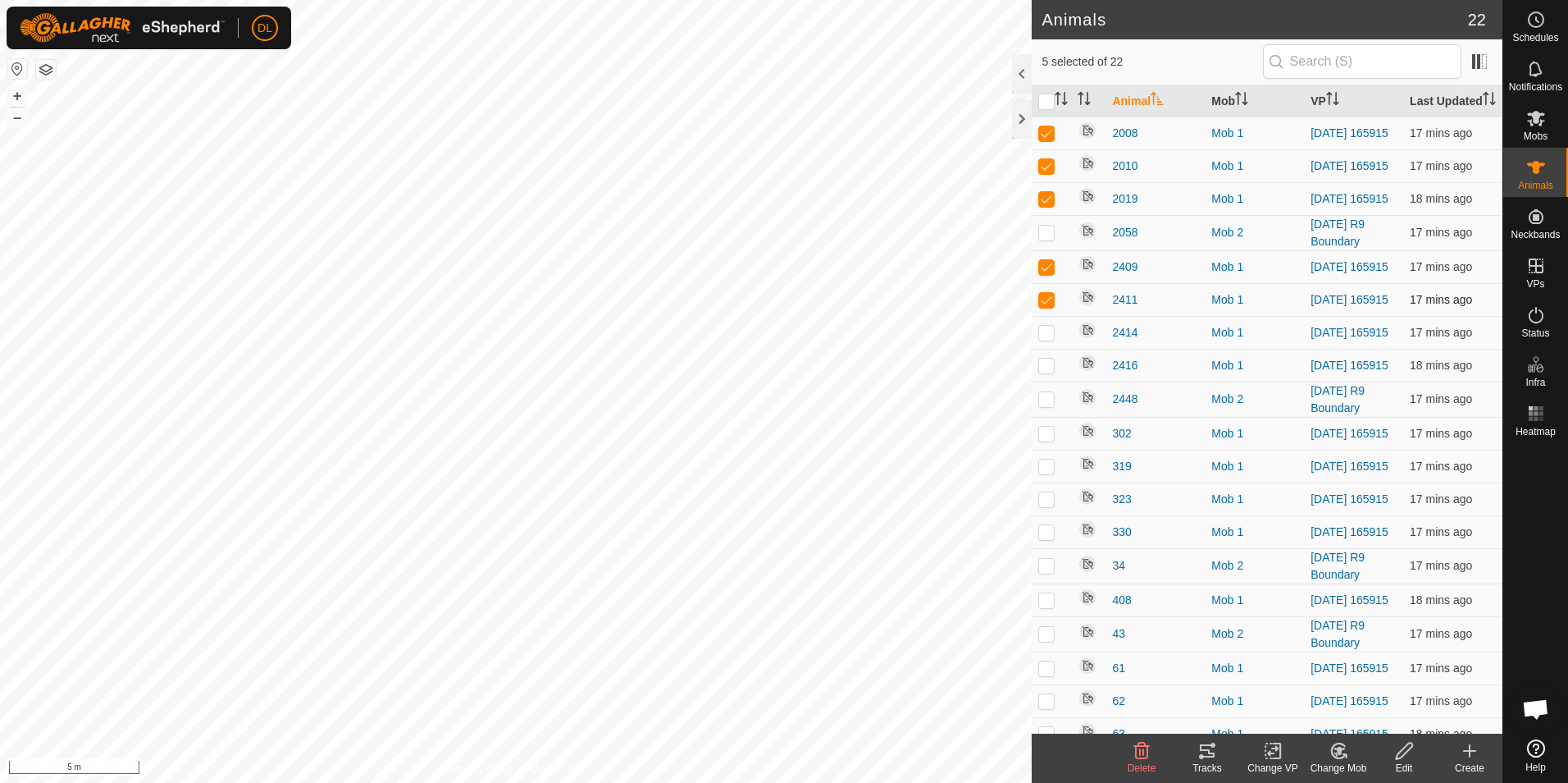
click at [1037, 316] on td at bounding box center [1051, 299] width 39 height 33
checkbox input "false"
click at [1047, 273] on p-checkbox at bounding box center [1046, 266] width 16 height 13
checkbox input "false"
click at [1046, 205] on p-checkbox at bounding box center [1046, 198] width 16 height 13
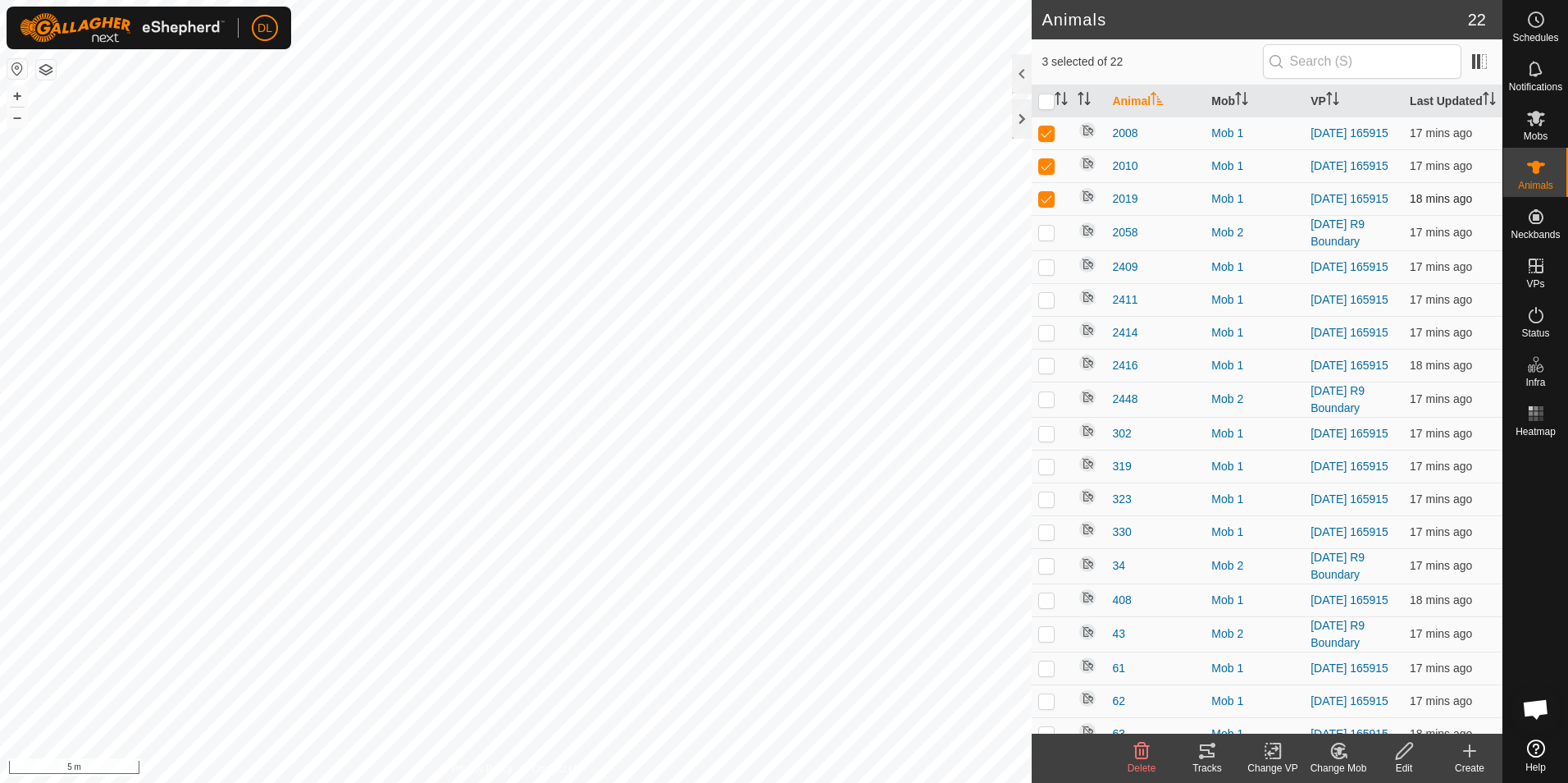
checkbox input "false"
click at [1043, 172] on p-checkbox at bounding box center [1046, 166] width 16 height 13
checkbox input "false"
click at [1047, 140] on p-checkbox at bounding box center [1046, 132] width 16 height 13
checkbox input "false"
